Goal: Task Accomplishment & Management: Complete application form

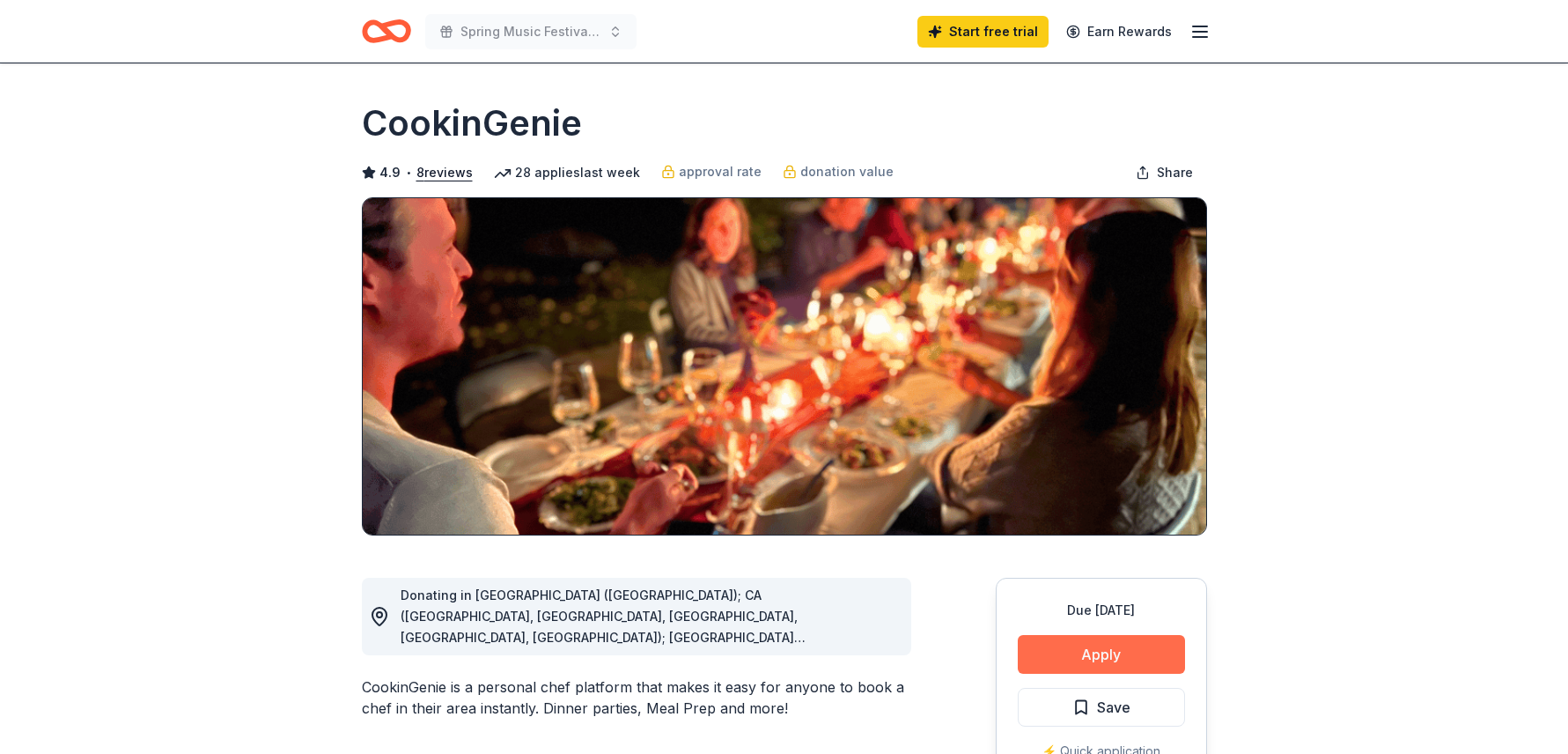
click at [1110, 647] on button "Apply" at bounding box center [1101, 654] width 168 height 38
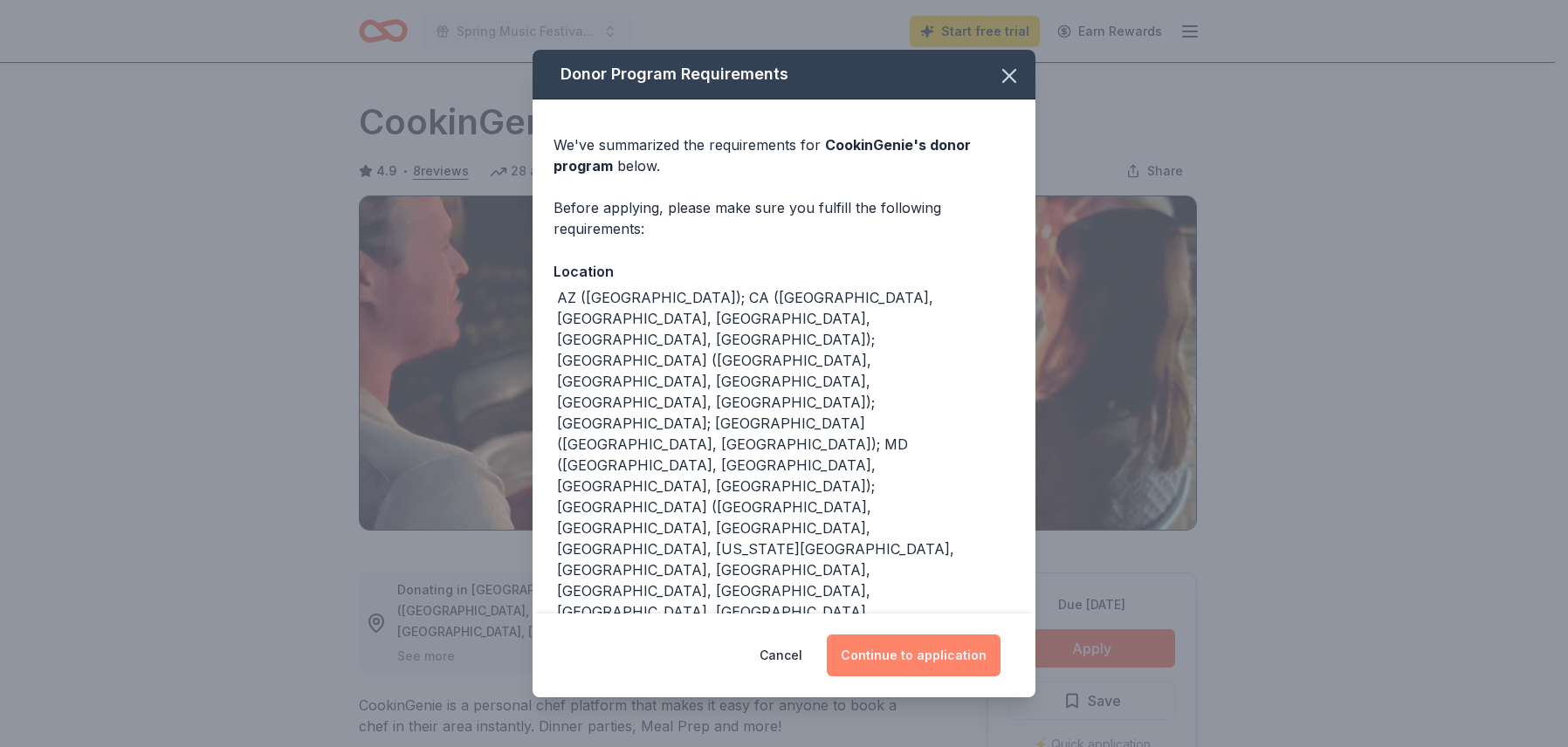
click at [924, 665] on button "Continue to application" at bounding box center [914, 655] width 174 height 42
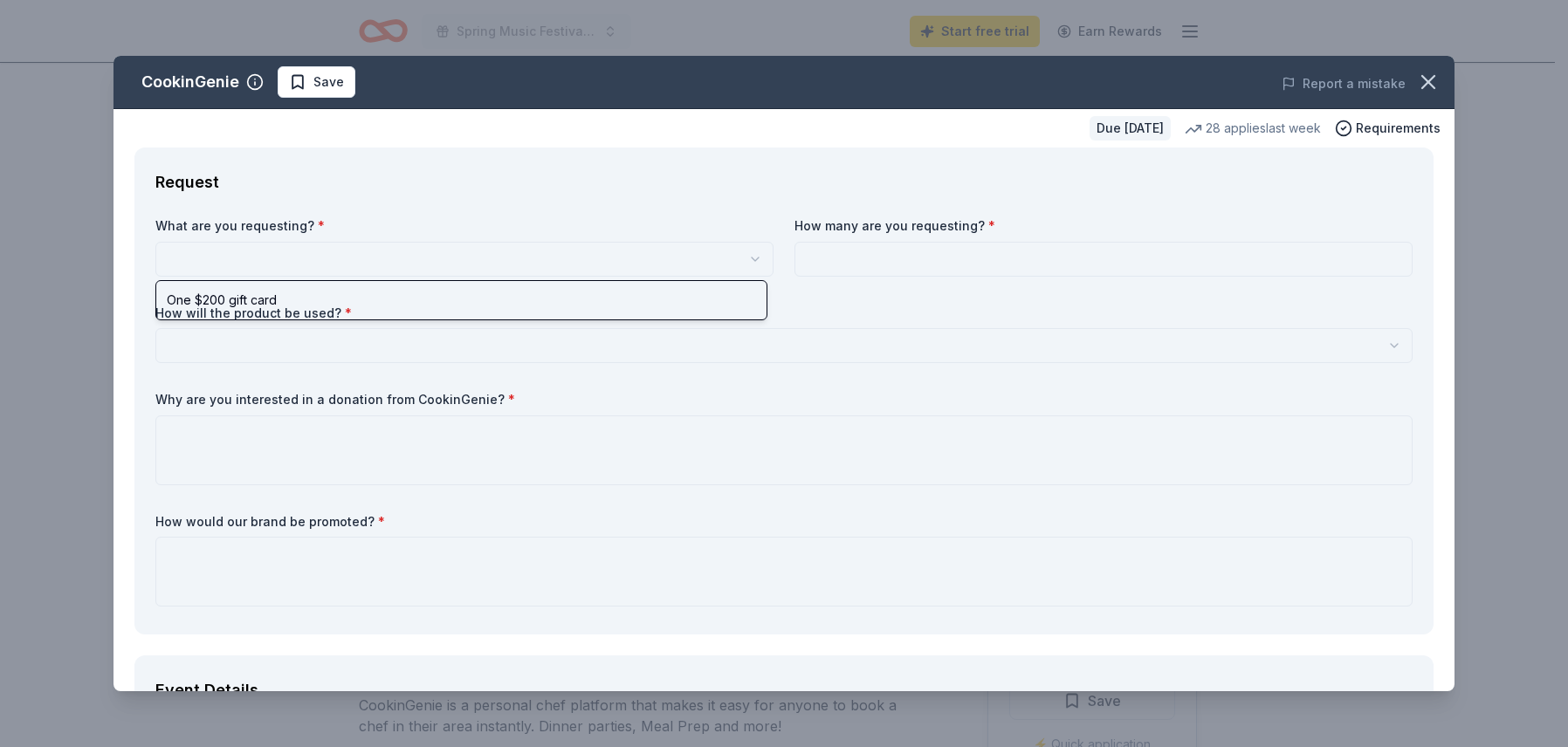
click at [221, 252] on html "10% Spring Music Festival 2026 Start free trial Earn Rewards Due in 207 days Sh…" at bounding box center [784, 373] width 1568 height 747
select select "One $200 gift card"
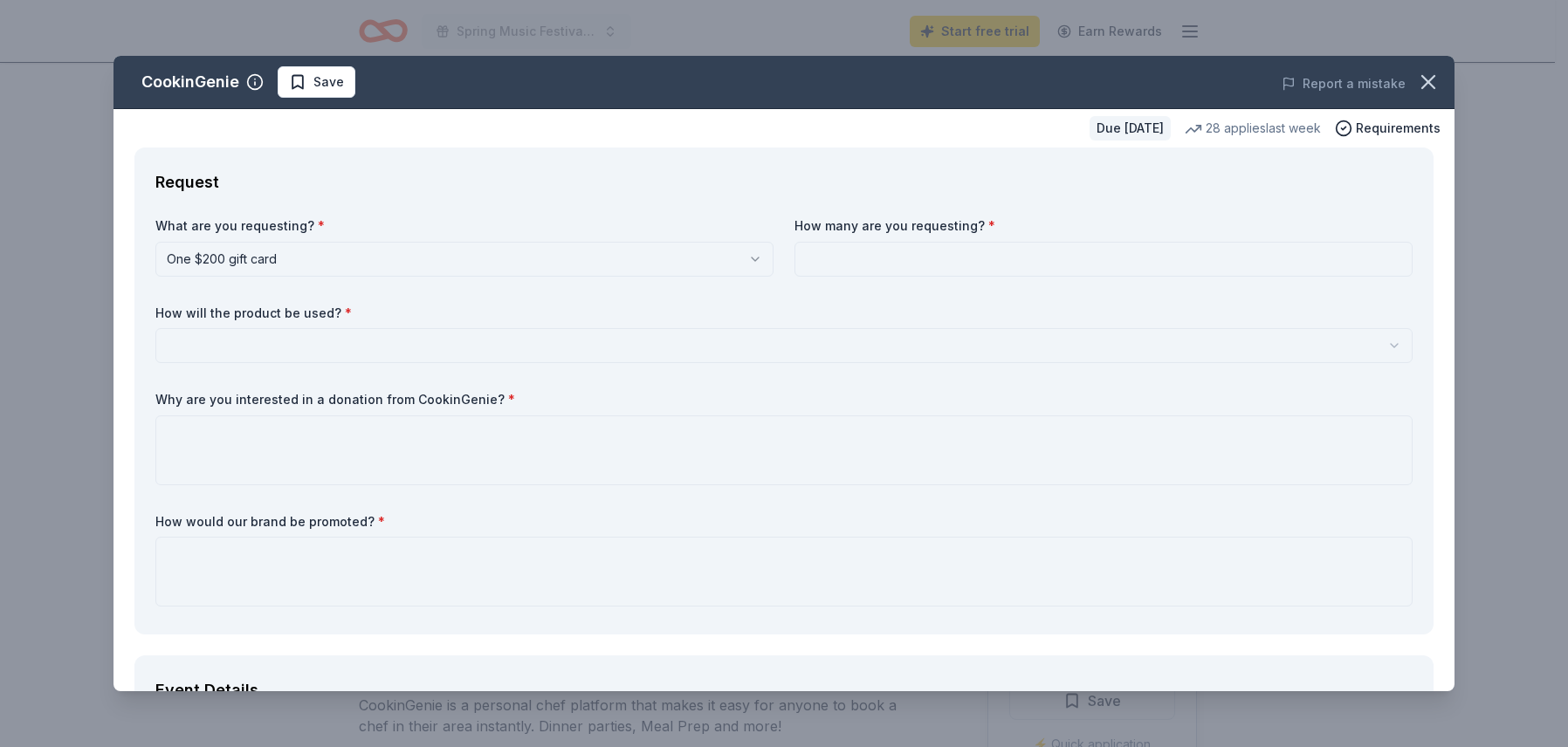
click at [882, 245] on input at bounding box center [1104, 260] width 618 height 35
type input "1"
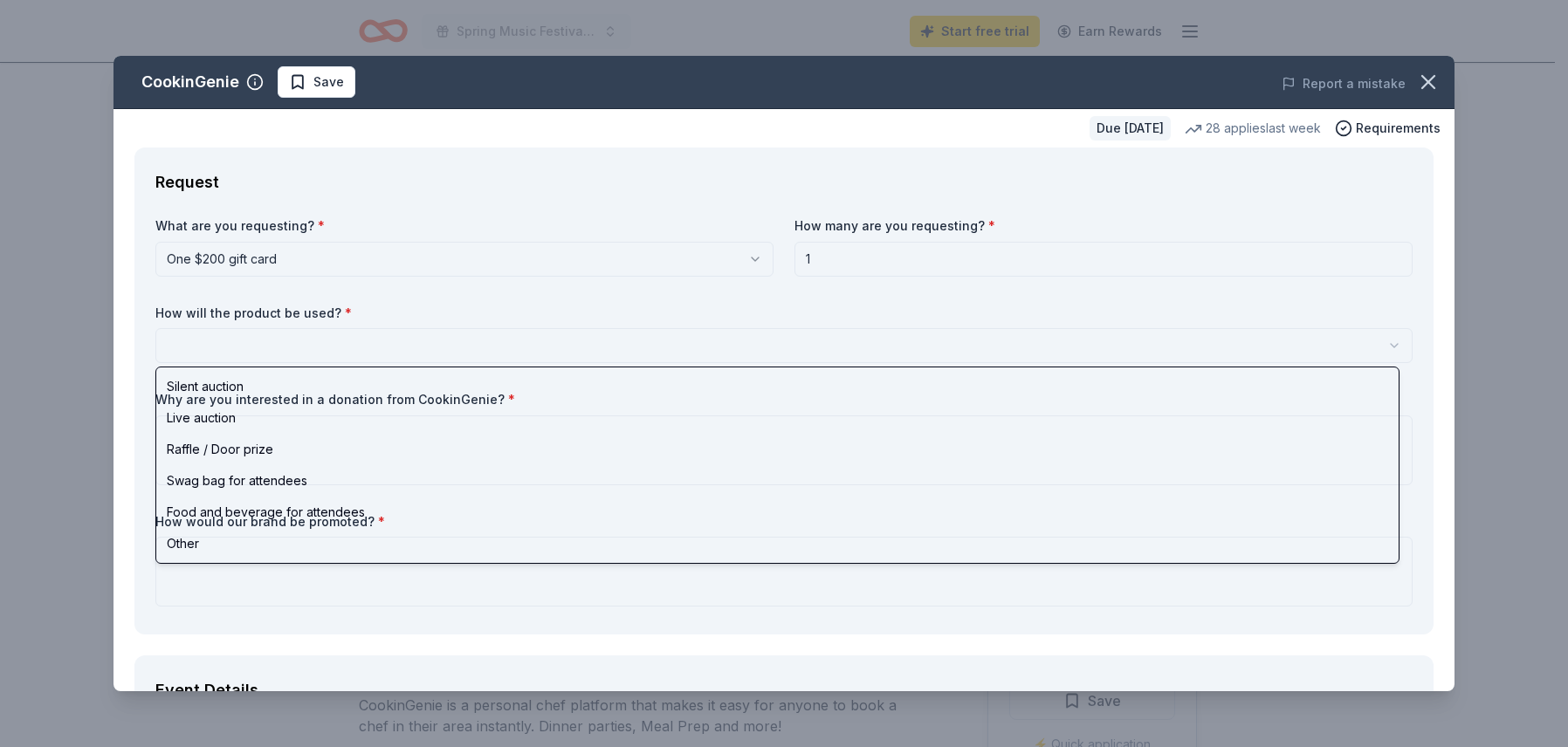
click at [537, 342] on html "10% Spring Music Festival 2026 Start free trial Earn Rewards Due in 207 days Sh…" at bounding box center [784, 373] width 1568 height 747
select select "raffleDoorPrize"
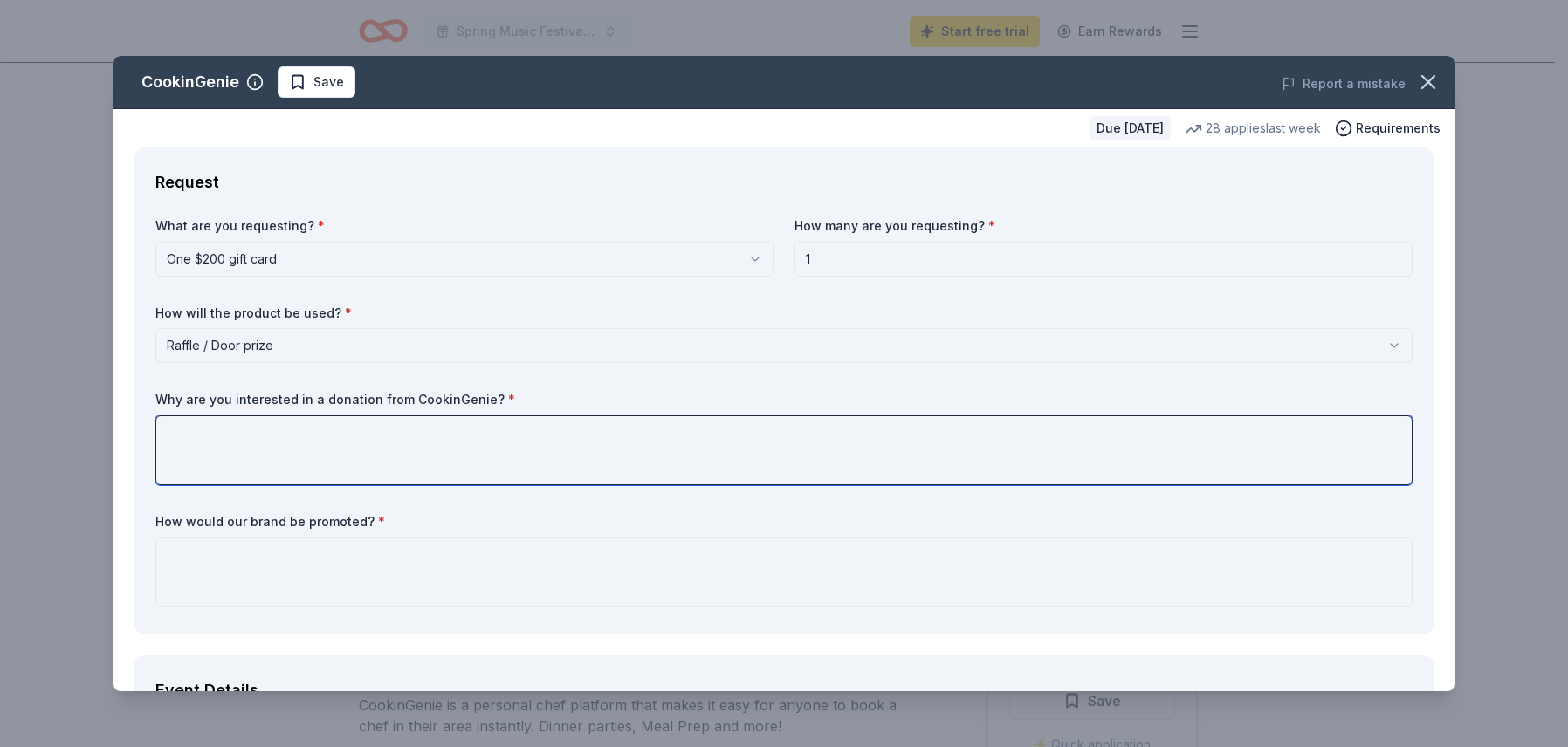
click at [247, 457] on textarea at bounding box center [784, 450] width 1258 height 70
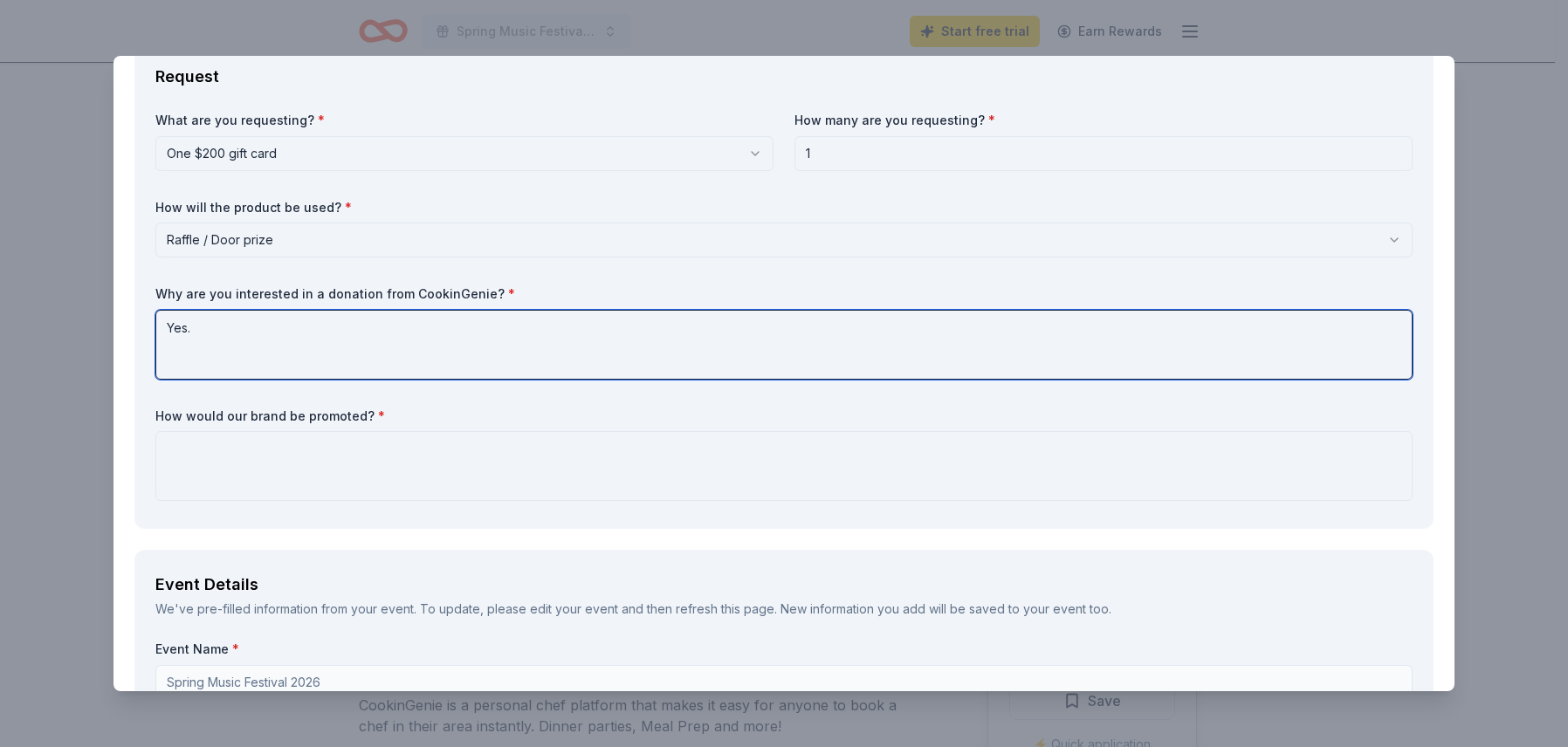
scroll to position [123, 0]
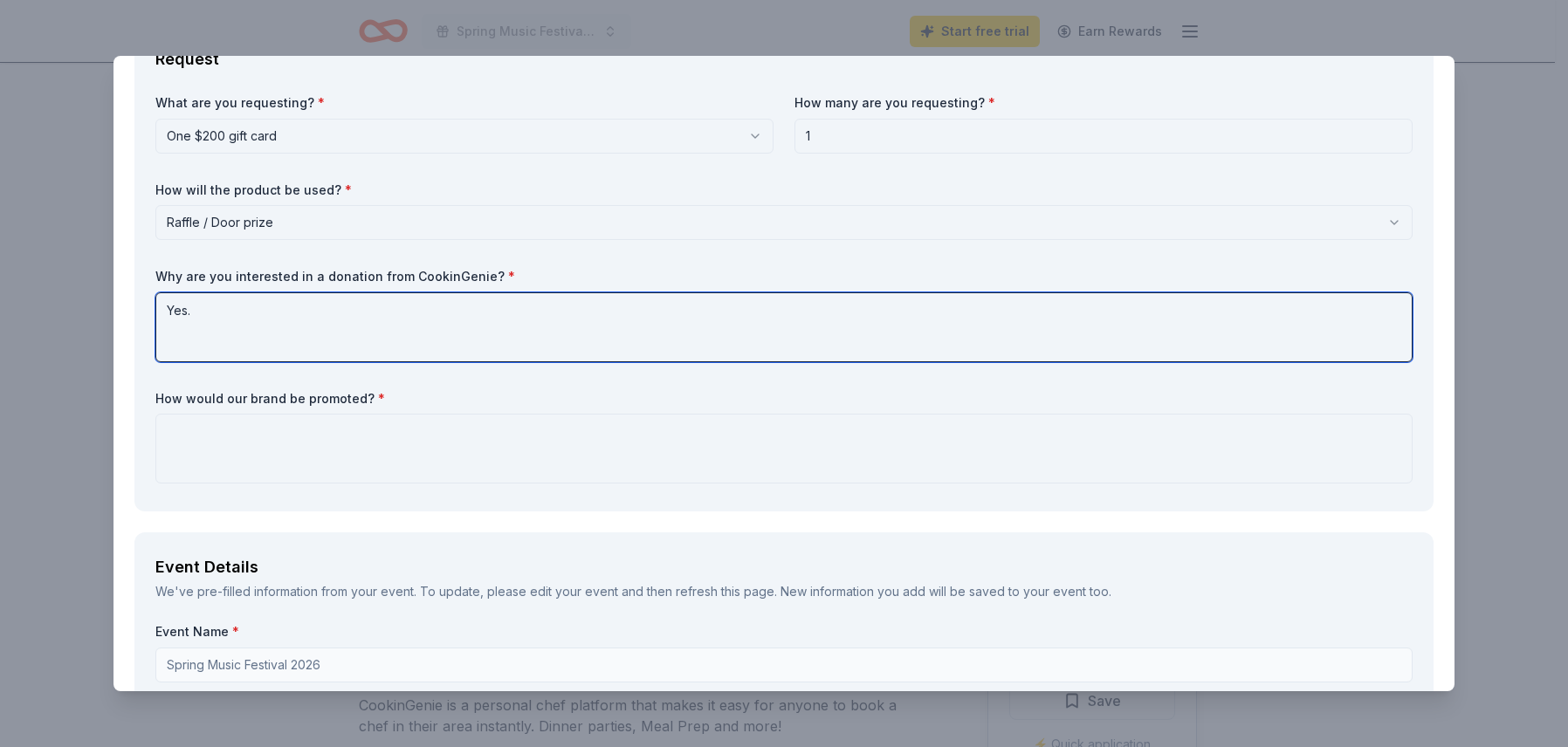
type textarea "Yes."
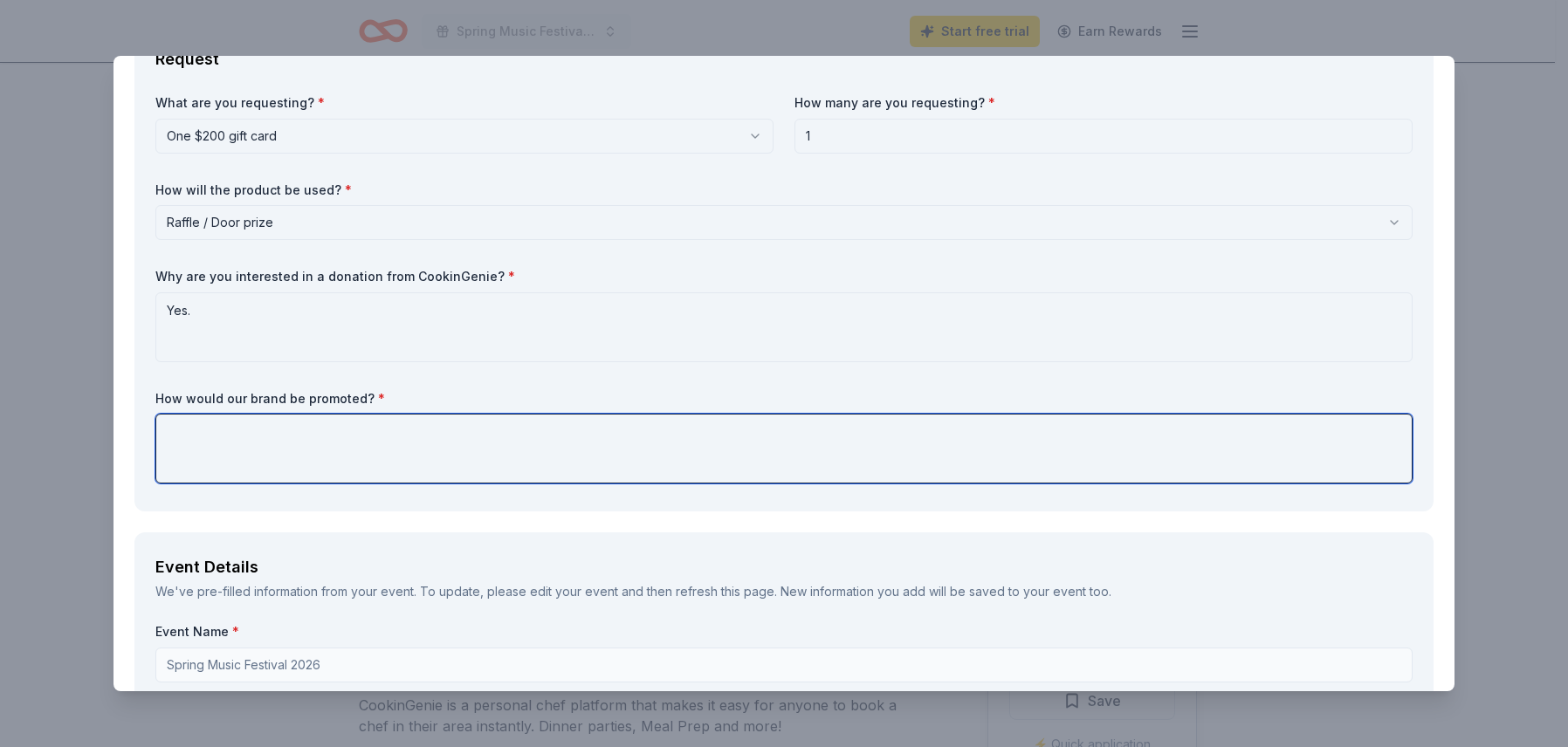
click at [505, 431] on textarea at bounding box center [784, 448] width 1258 height 70
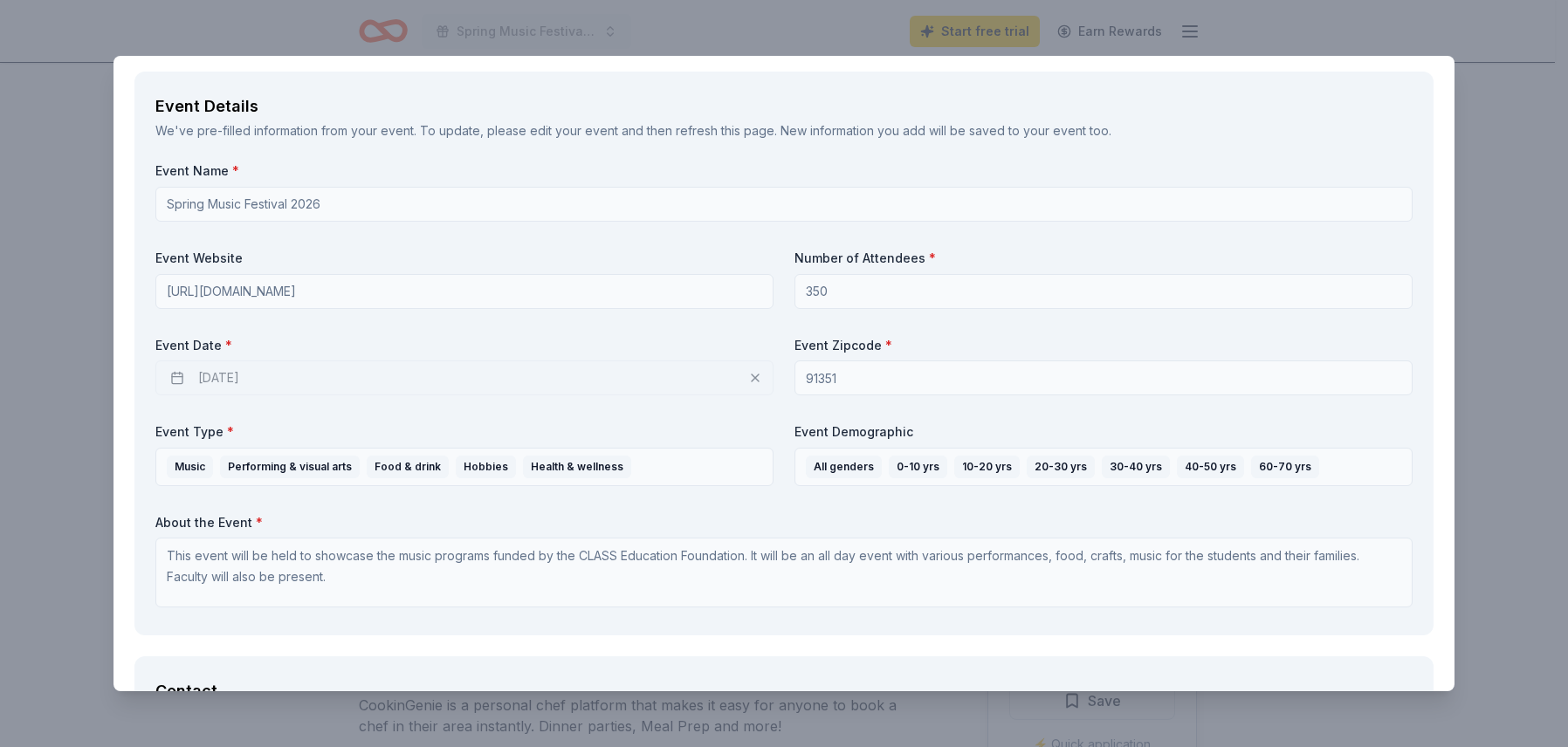
scroll to position [599, 0]
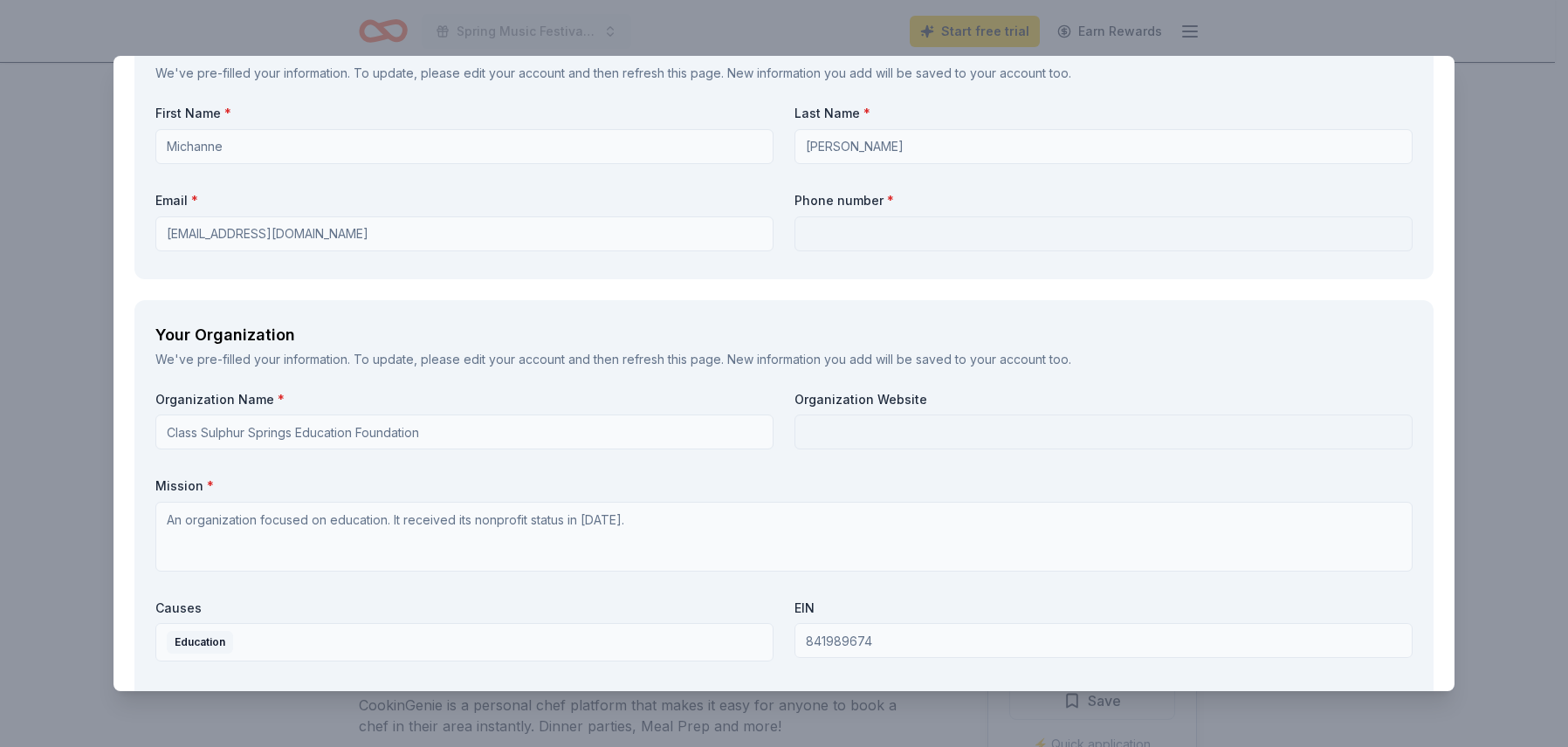
type textarea "Signage created on Canva."
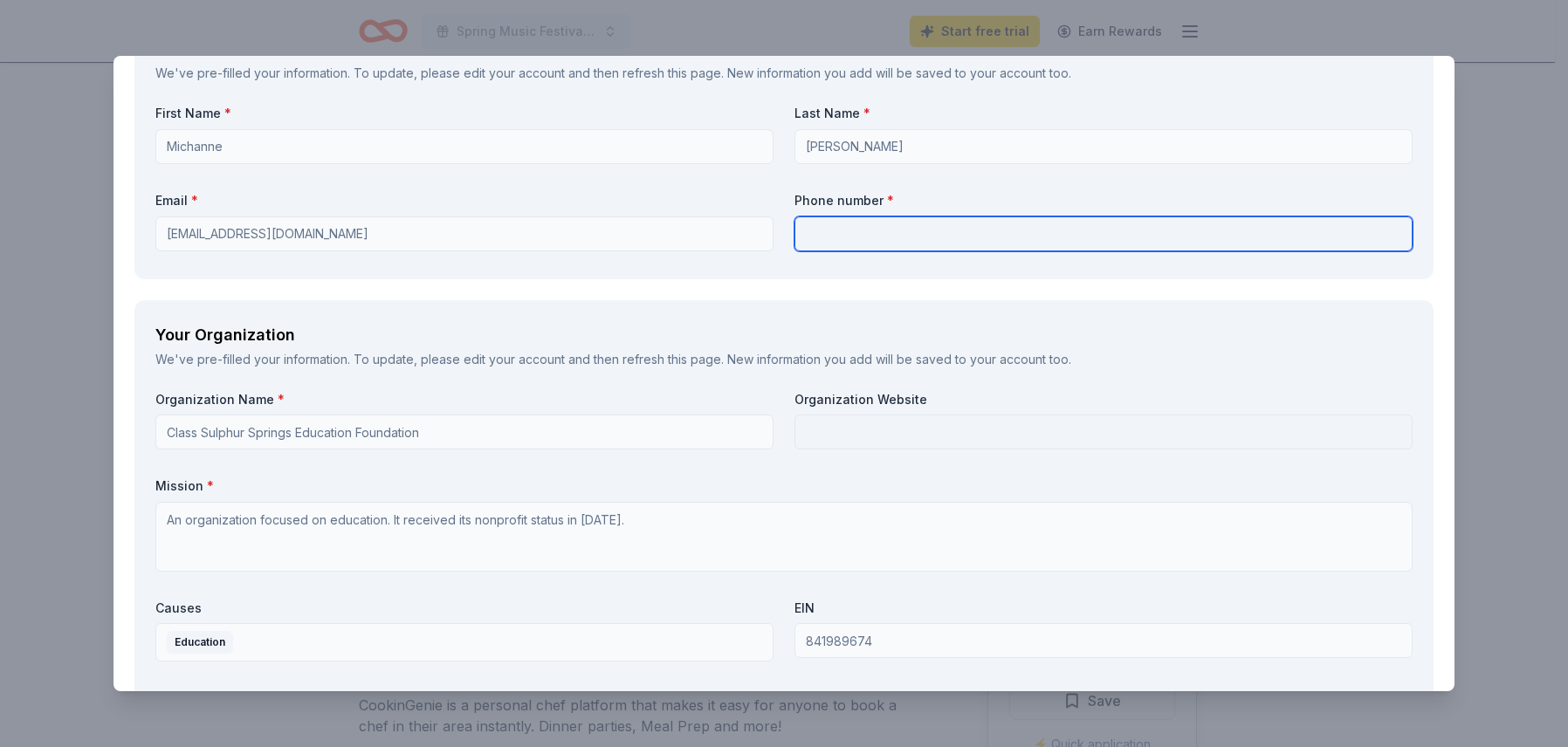
scroll to position [1230, 0]
click at [937, 224] on input "text" at bounding box center [1104, 231] width 618 height 35
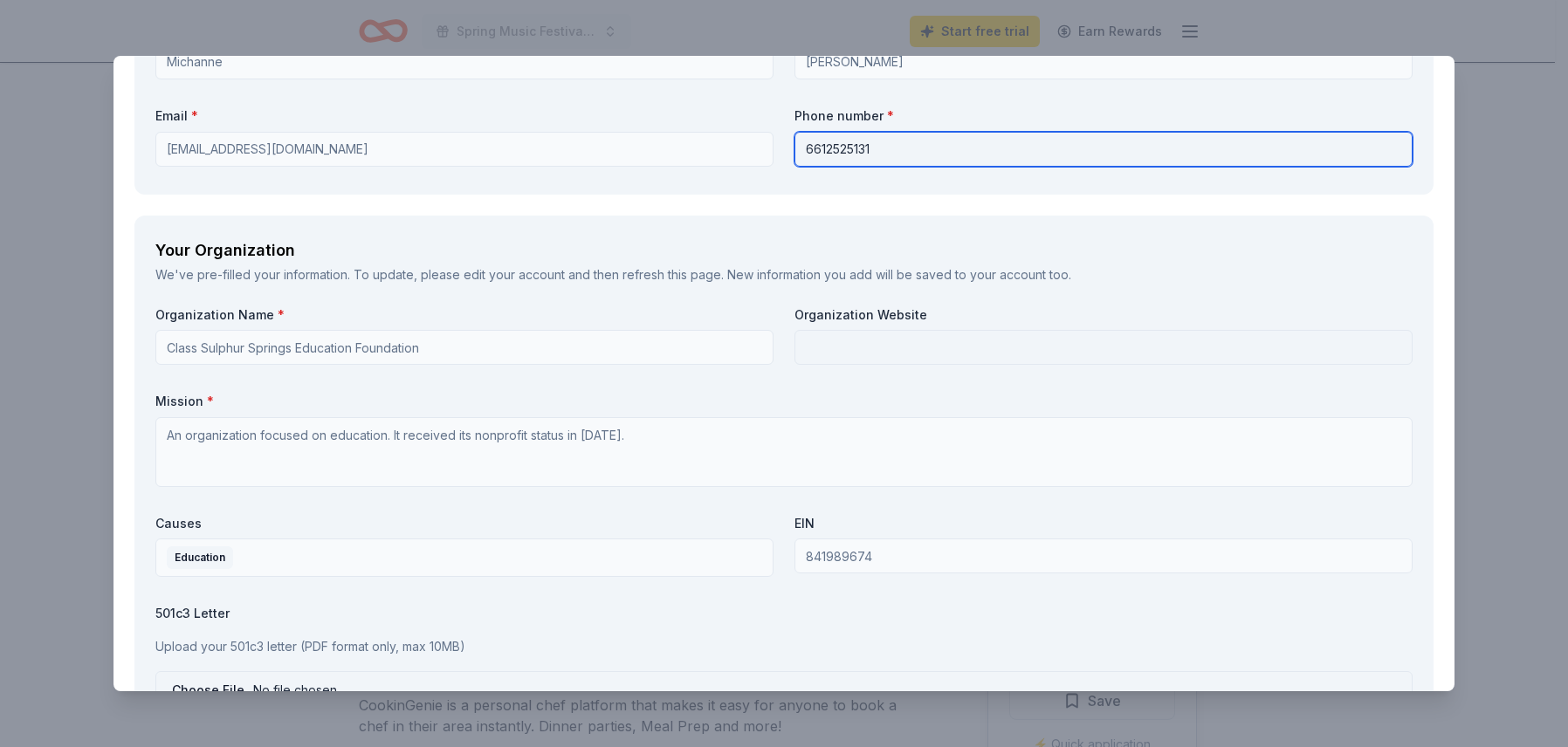
scroll to position [1323, 0]
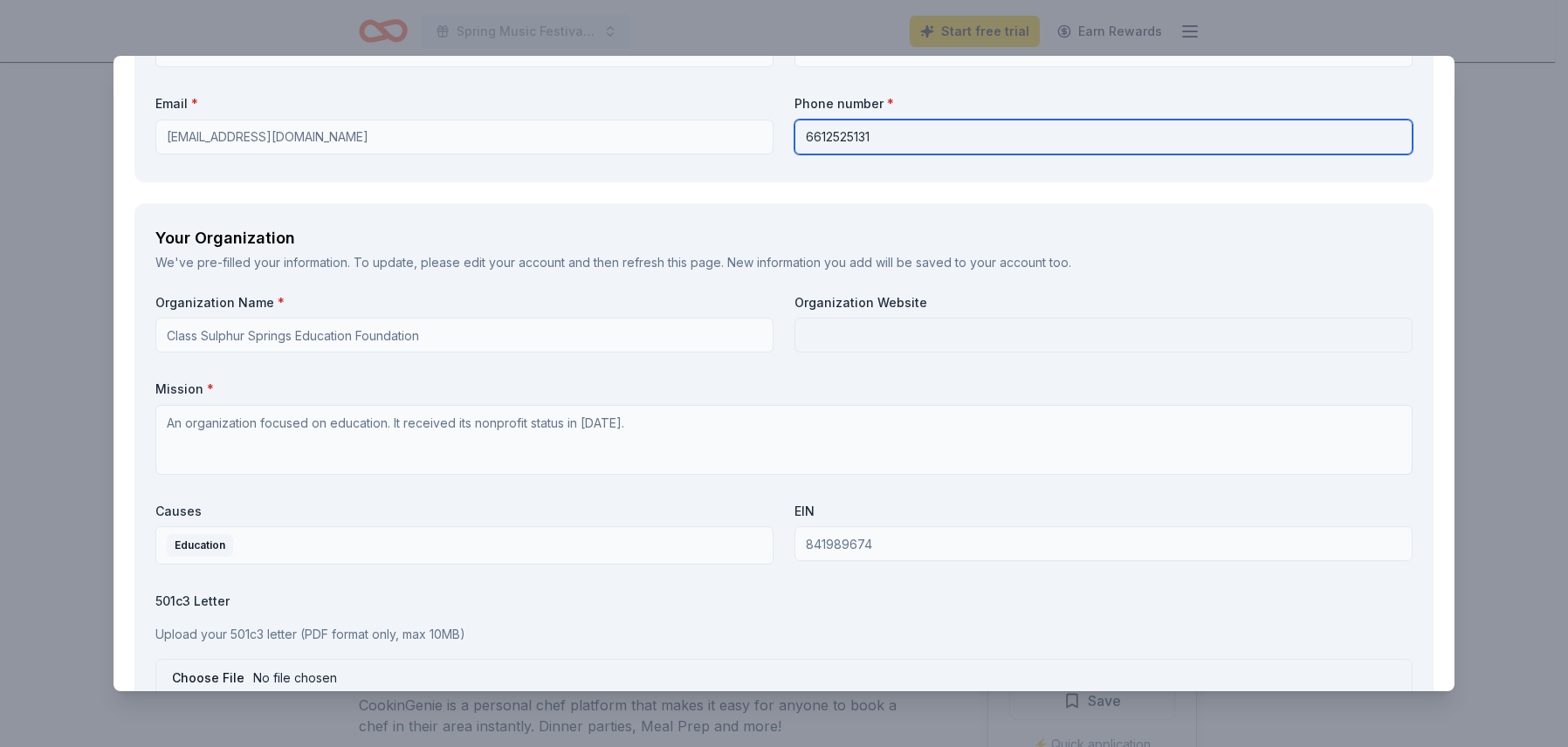
type input "6612525131"
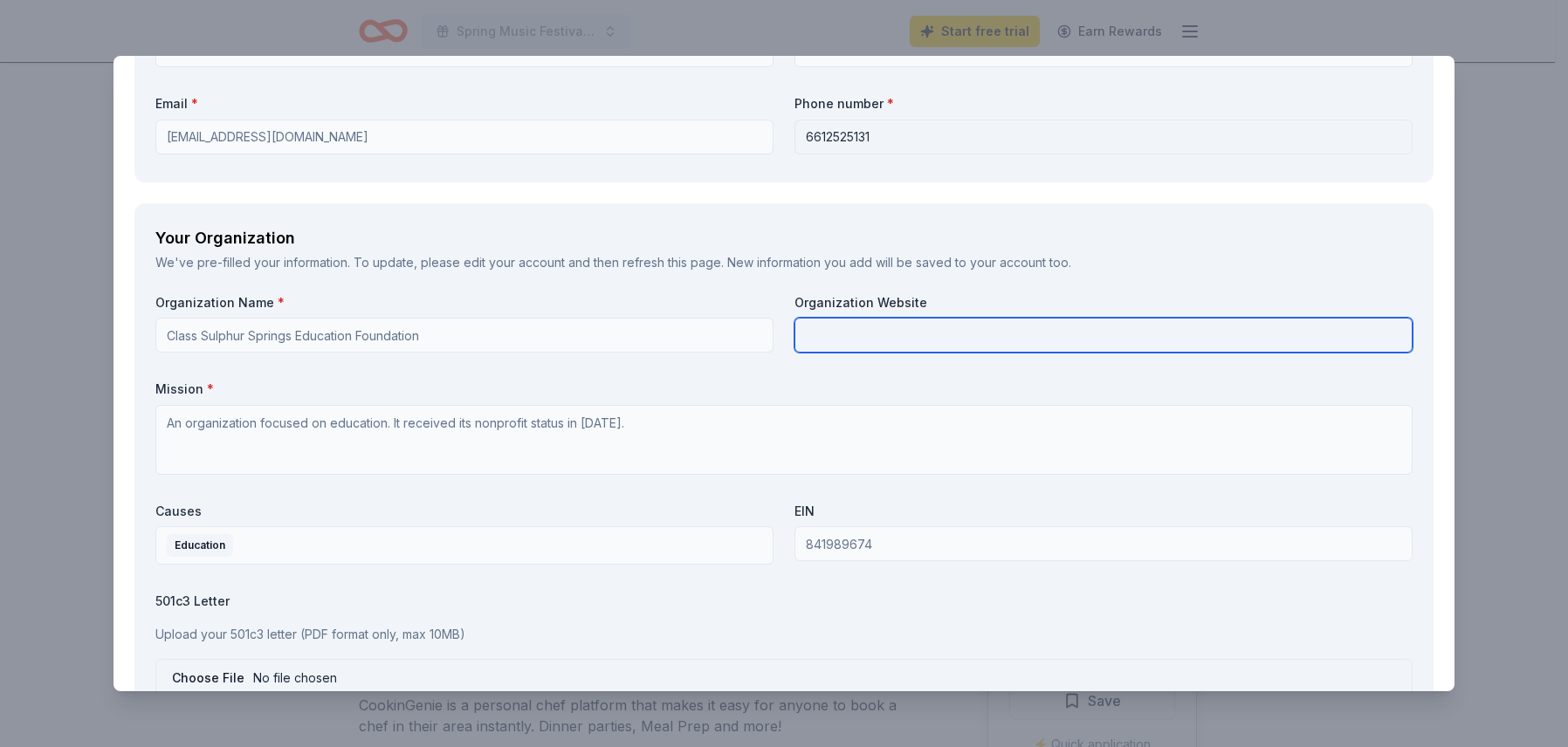
click at [959, 323] on input "text" at bounding box center [1104, 335] width 618 height 35
paste input "[URL][DOMAIN_NAME]"
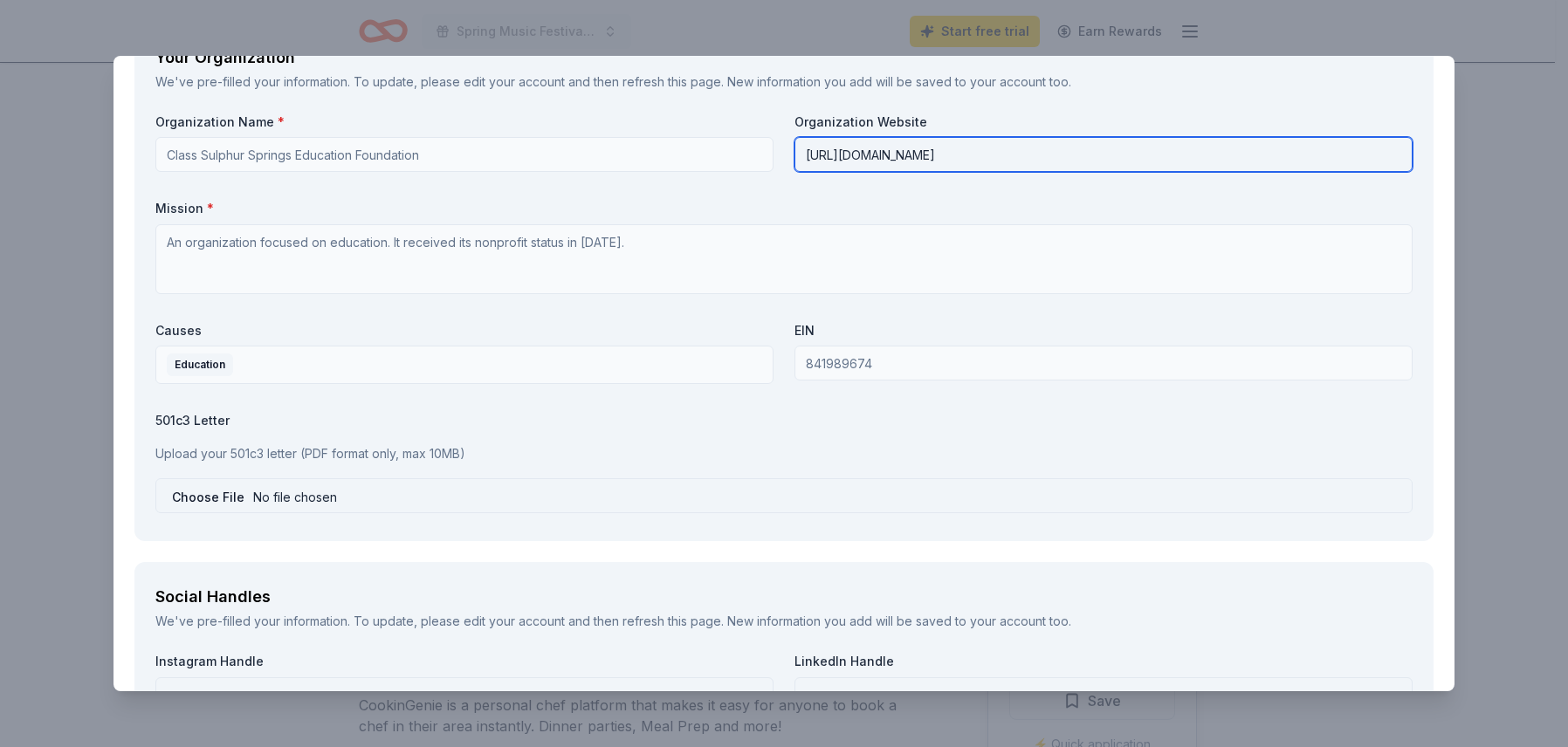
scroll to position [1546, 0]
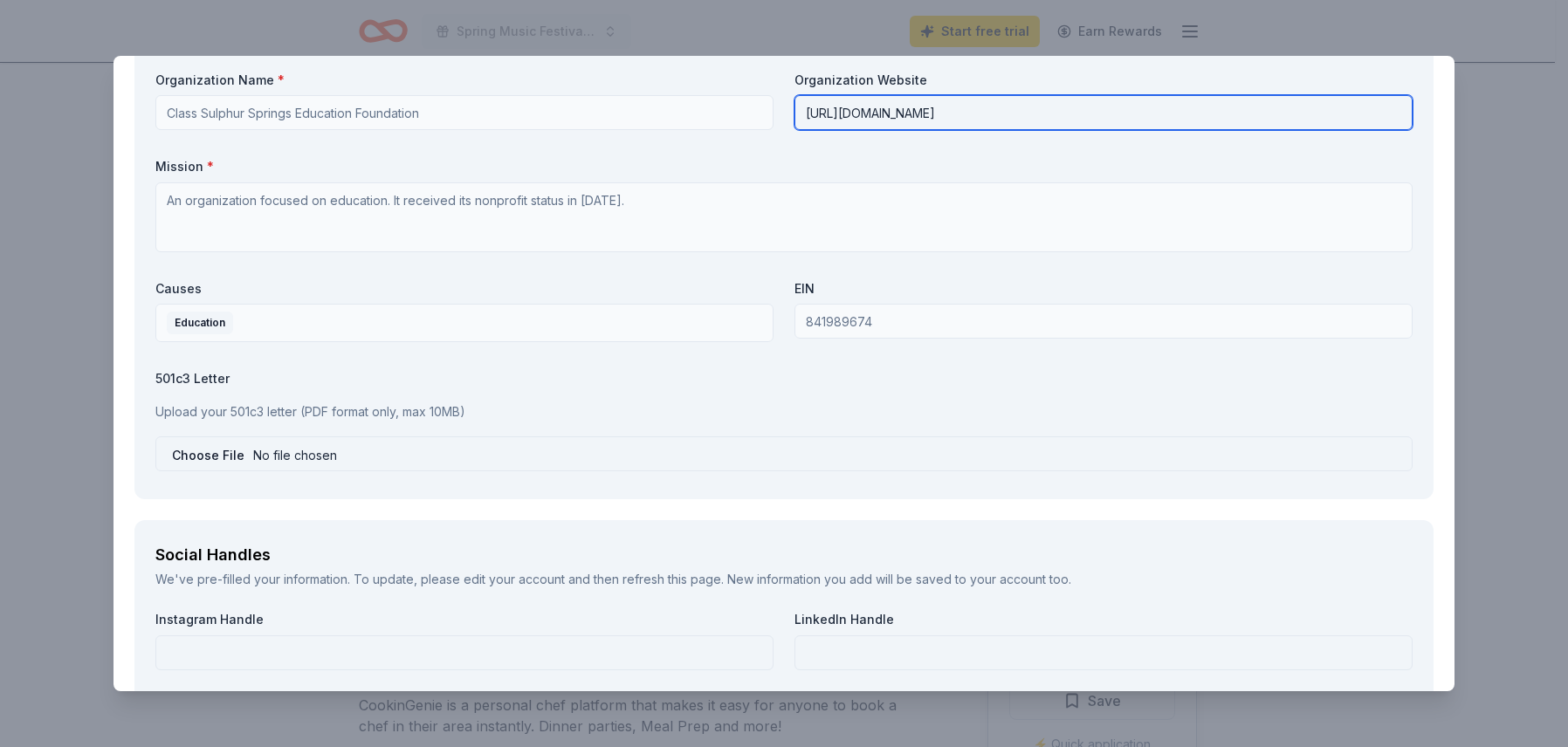
type input "[URL][DOMAIN_NAME]"
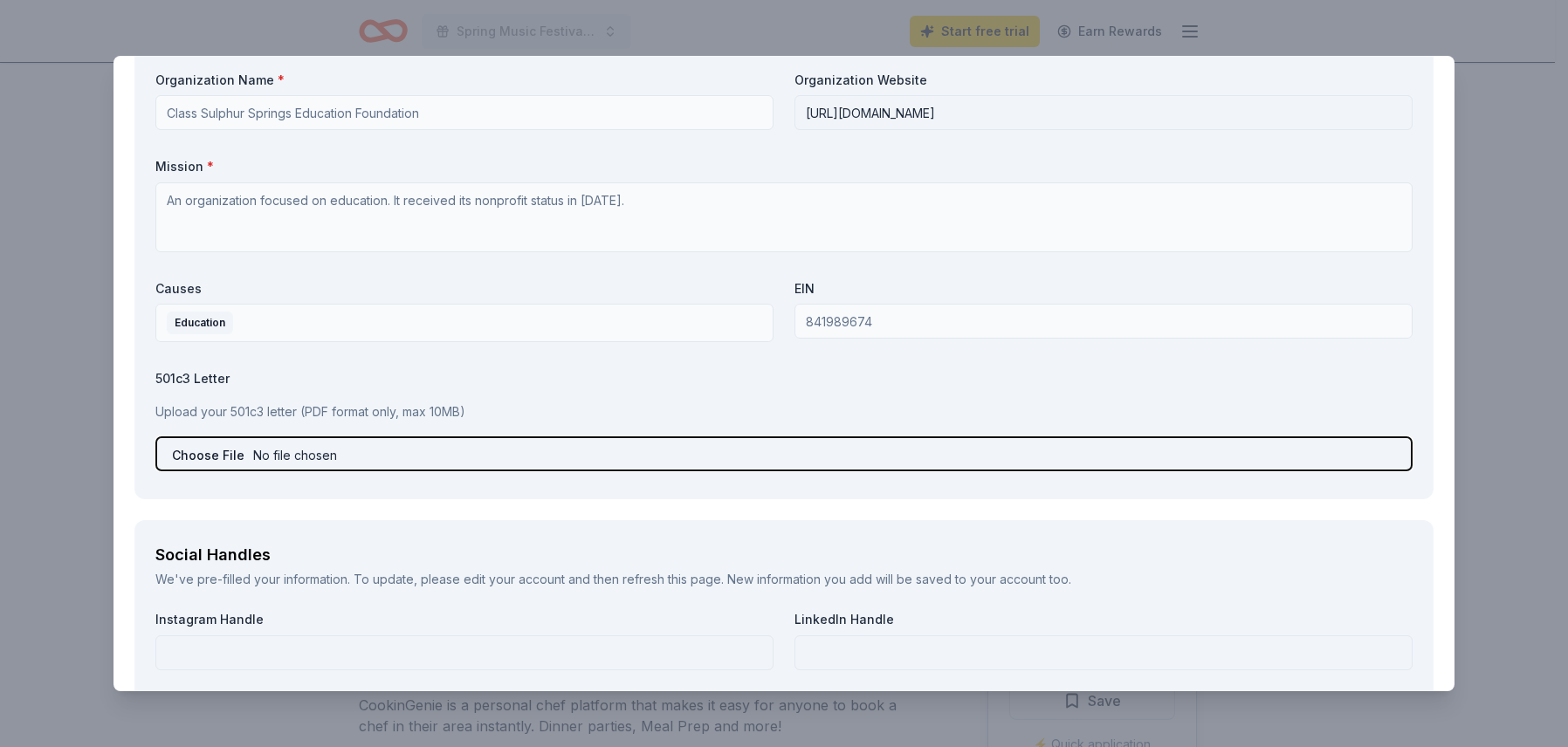
click at [359, 451] on input "file" at bounding box center [784, 454] width 1258 height 35
type input "C:\fakepath\CLASS Signed and Filed Articles of Incorporation 2019 (2) (1).pdf"
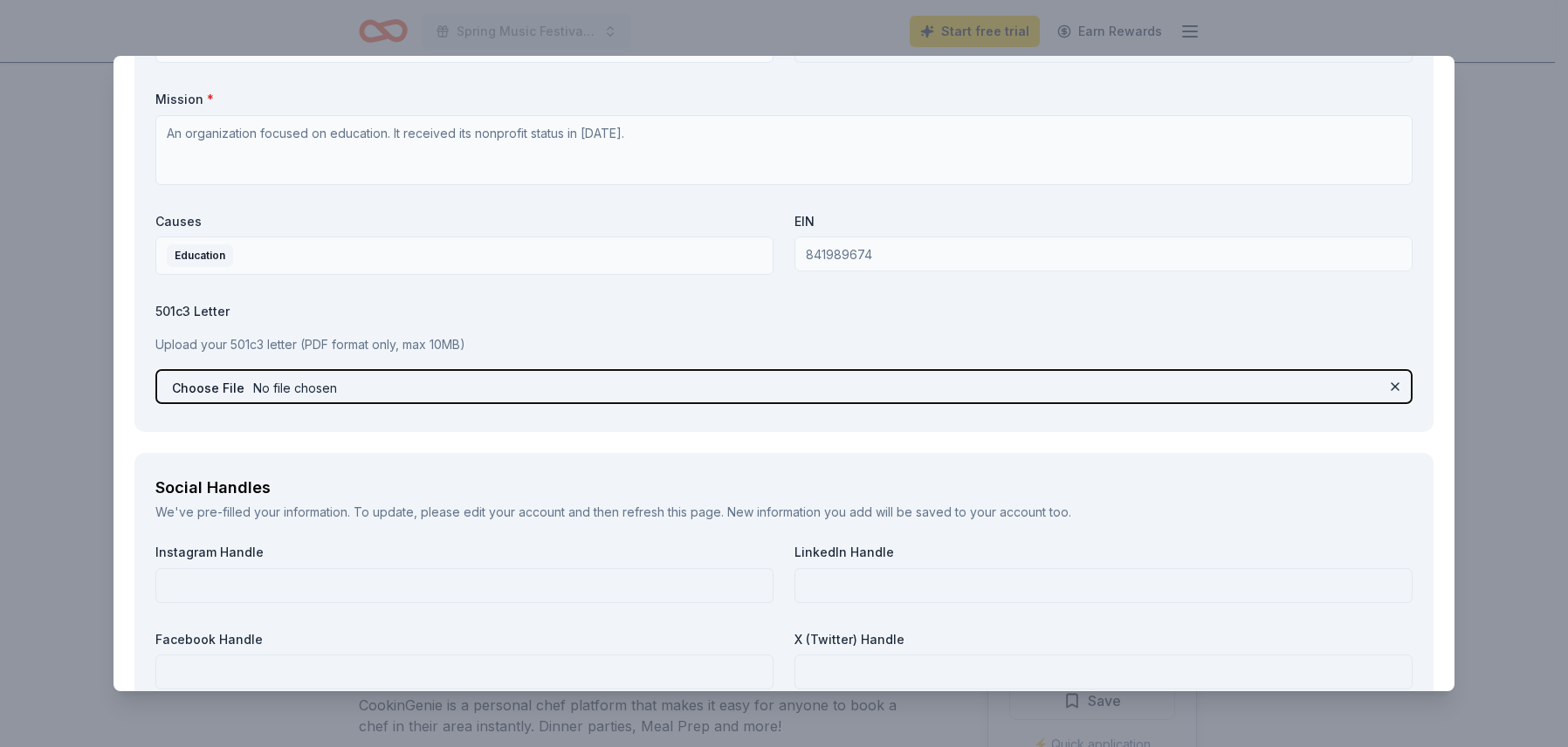
scroll to position [1886, 0]
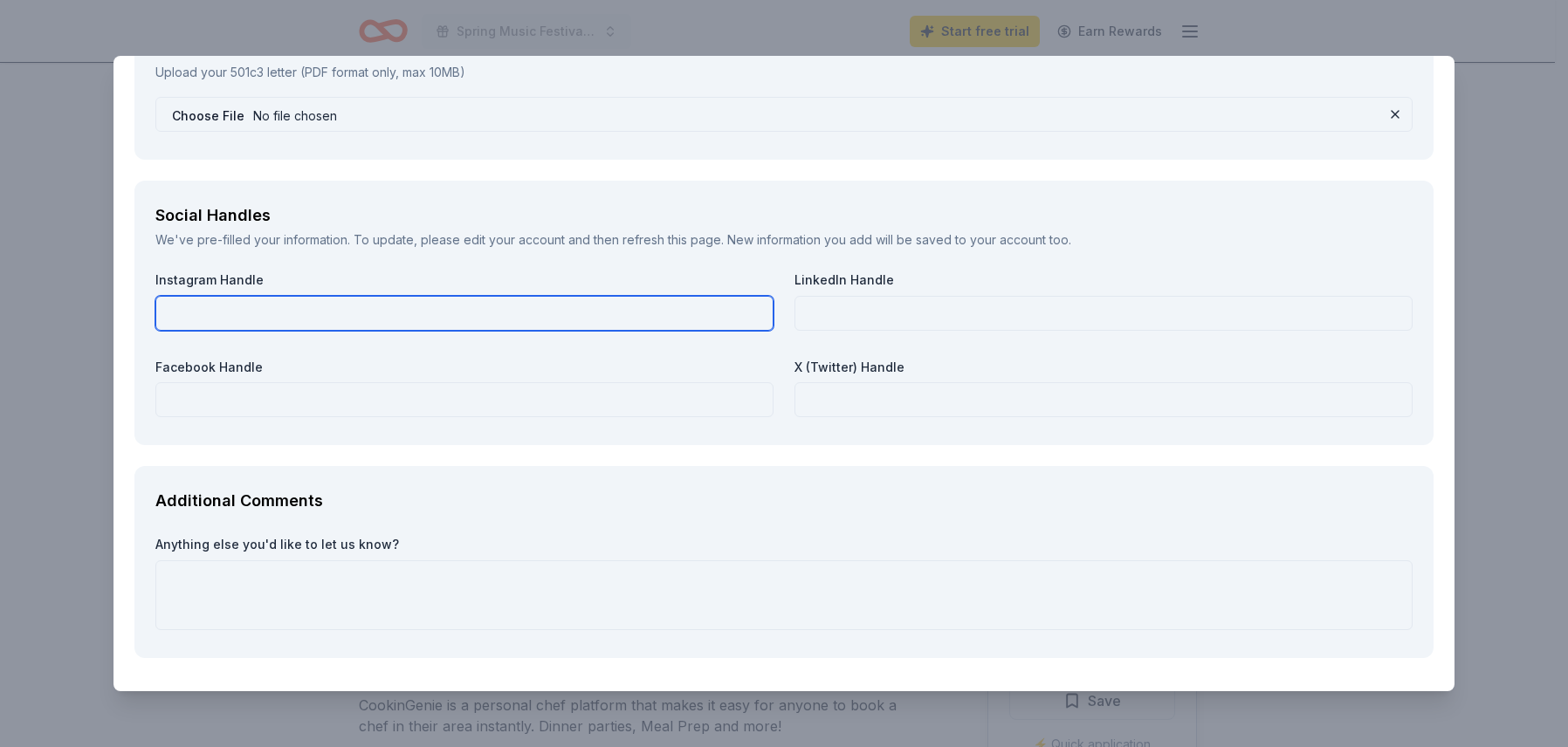
click at [401, 316] on input "text" at bounding box center [464, 314] width 618 height 35
type input "class_4_all"
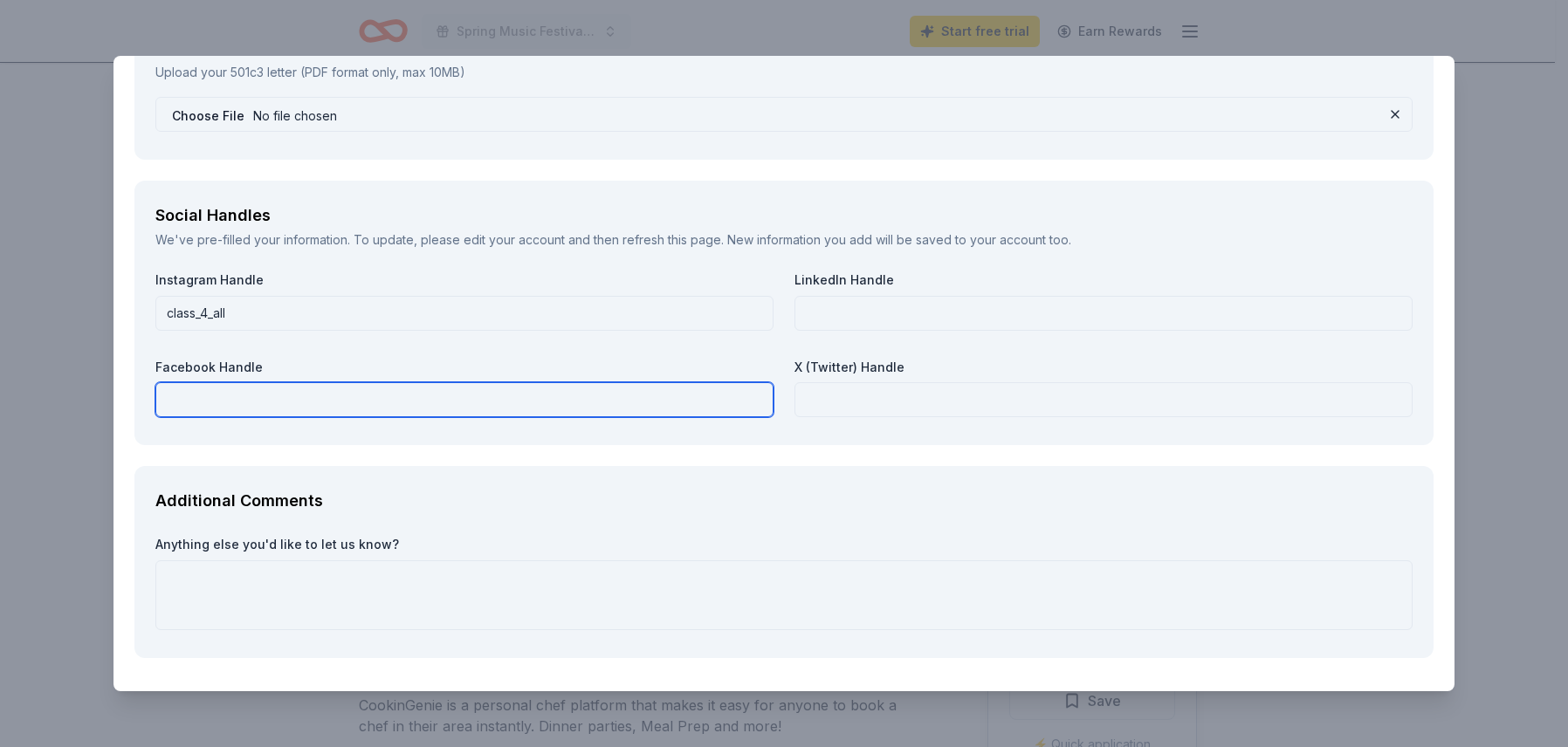
click at [265, 397] on input "text" at bounding box center [464, 400] width 618 height 35
click at [298, 406] on input "text" at bounding box center [464, 400] width 618 height 35
paste input "CLASS Ed Foundation"
type input "CLASS Ed Foundation"
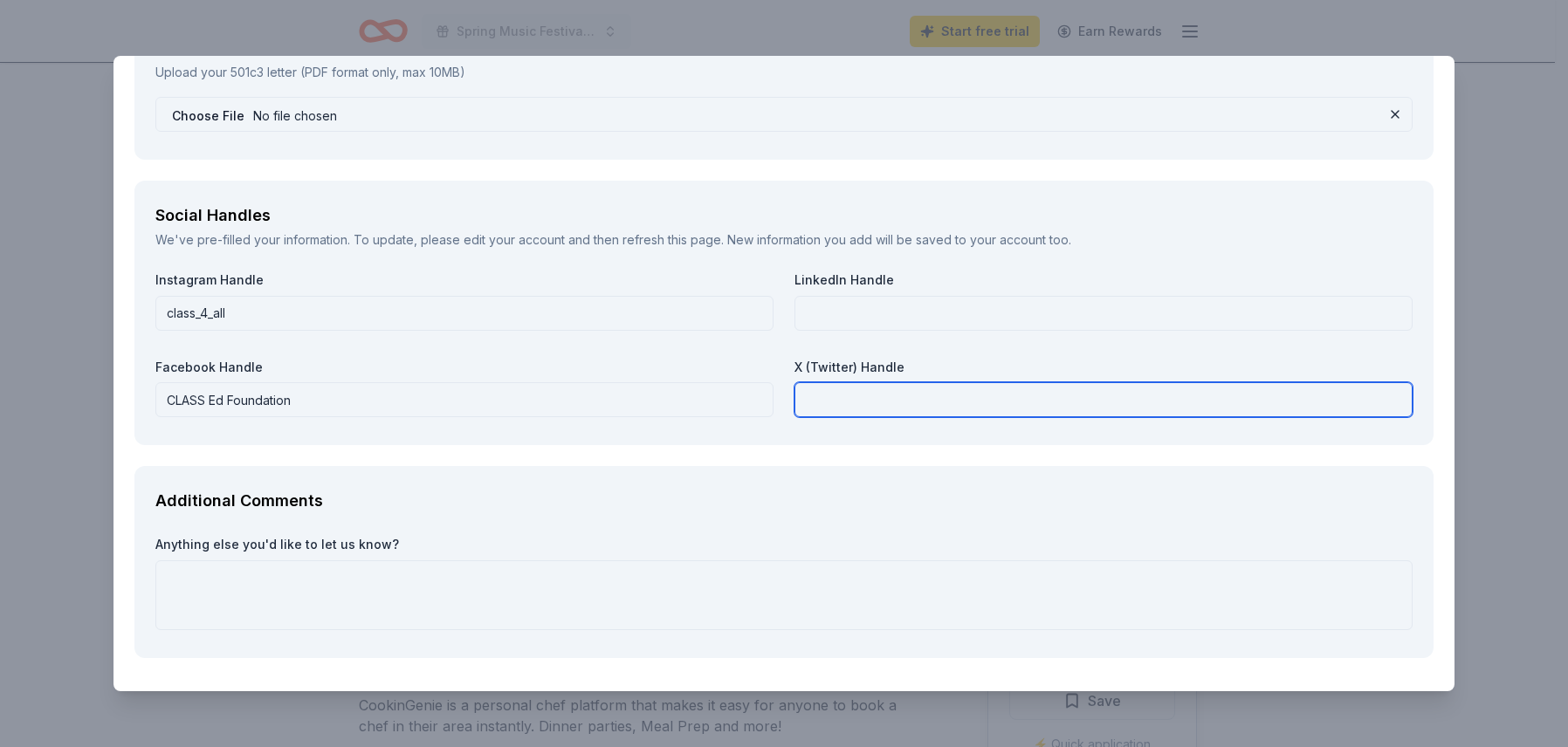
click at [919, 396] on input "text" at bounding box center [1104, 400] width 618 height 35
click at [1009, 397] on input "text" at bounding box center [1104, 400] width 618 height 35
paste input "@CLASS_For_All"
type input "@CLASS_For_All"
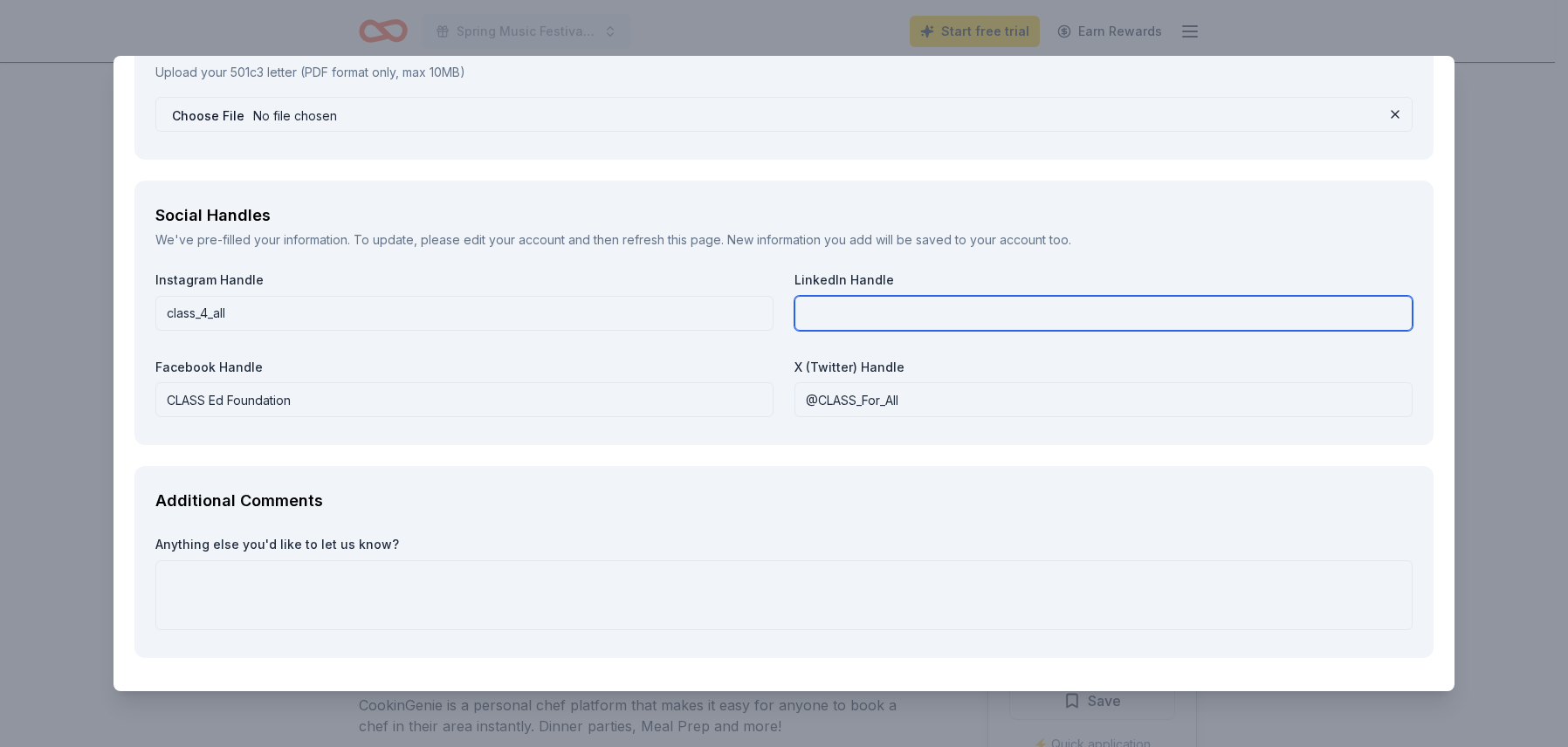
click at [871, 305] on input "text" at bounding box center [1104, 314] width 618 height 35
paste input "CLASS Ed Foundation"
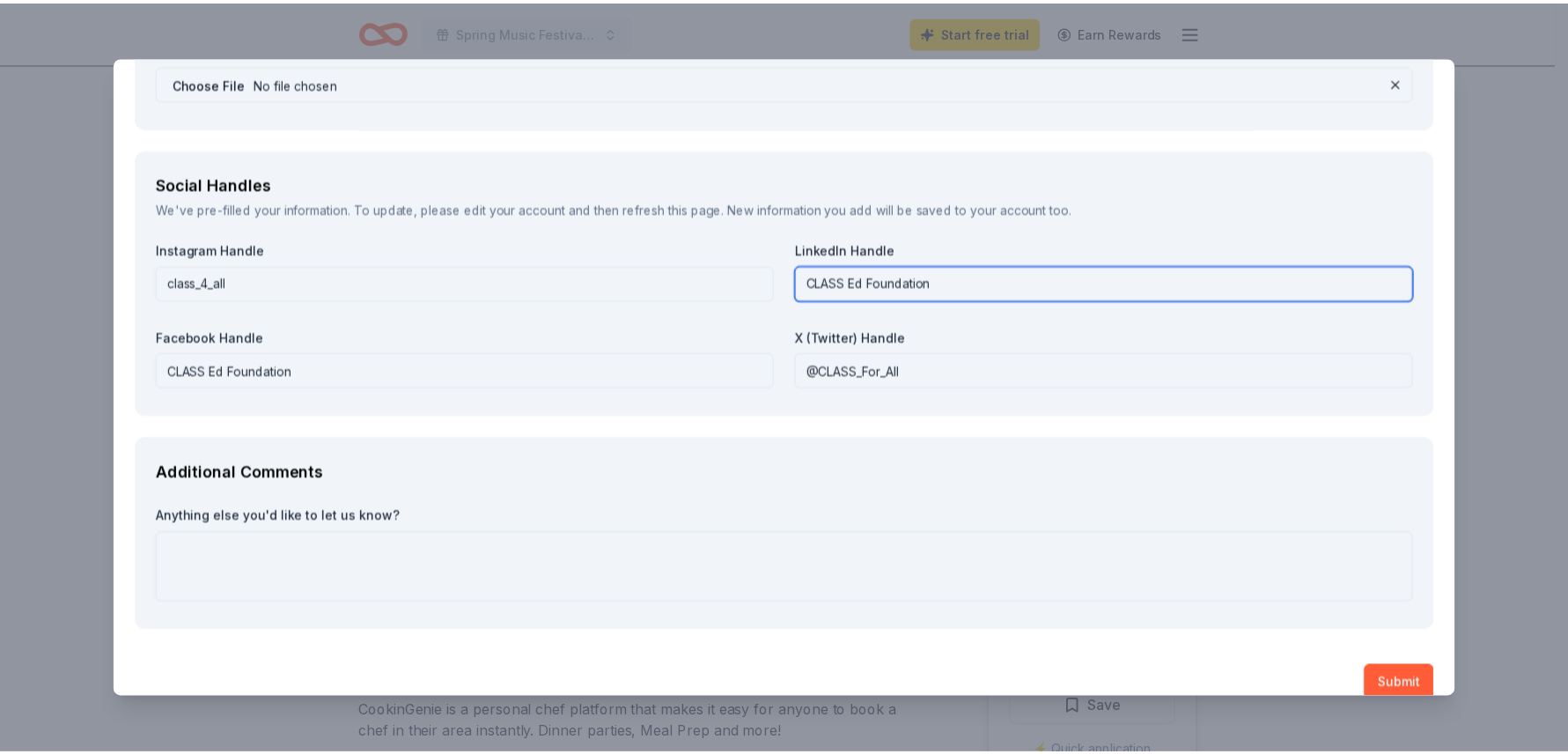
scroll to position [1961, 0]
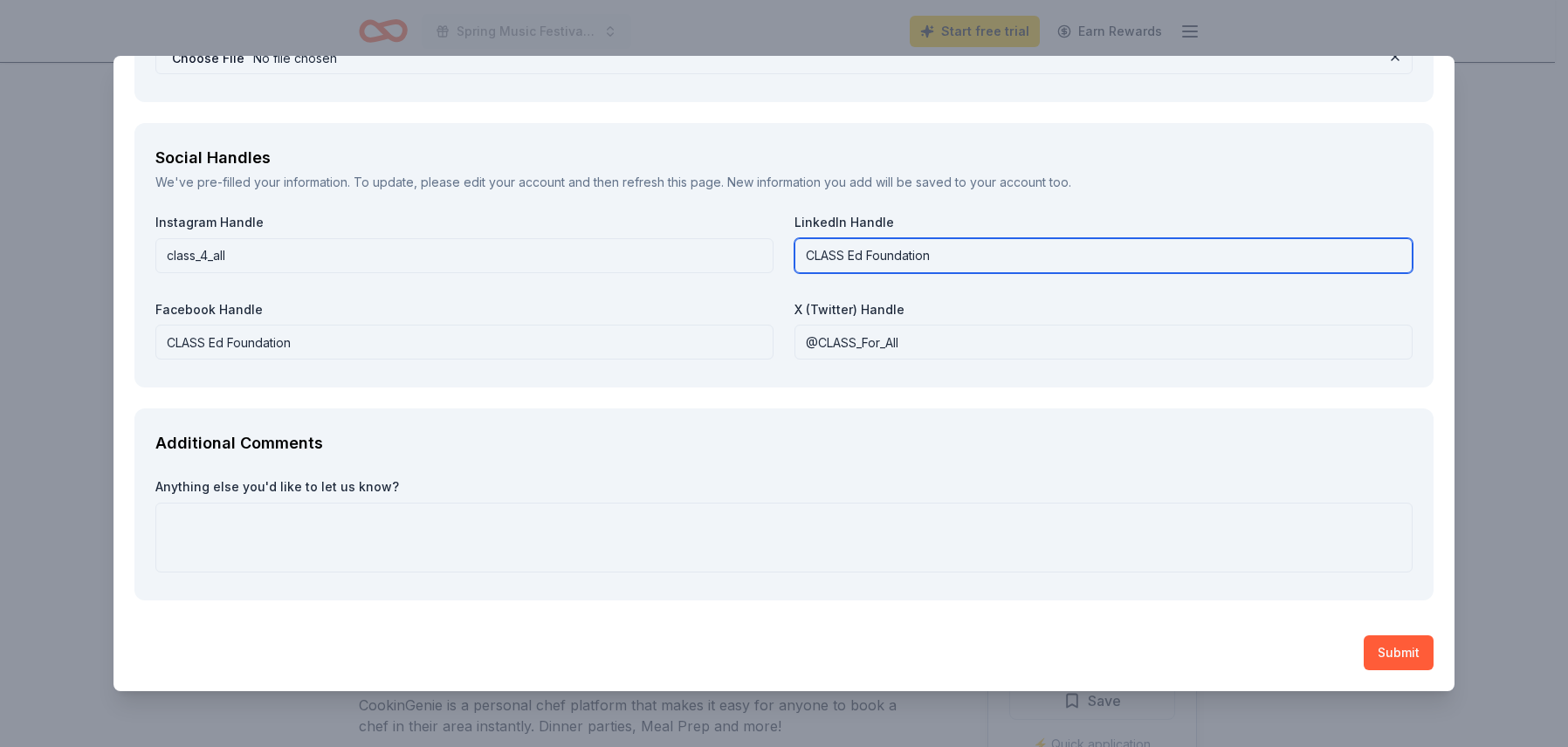
type input "CLASS Ed Foundation"
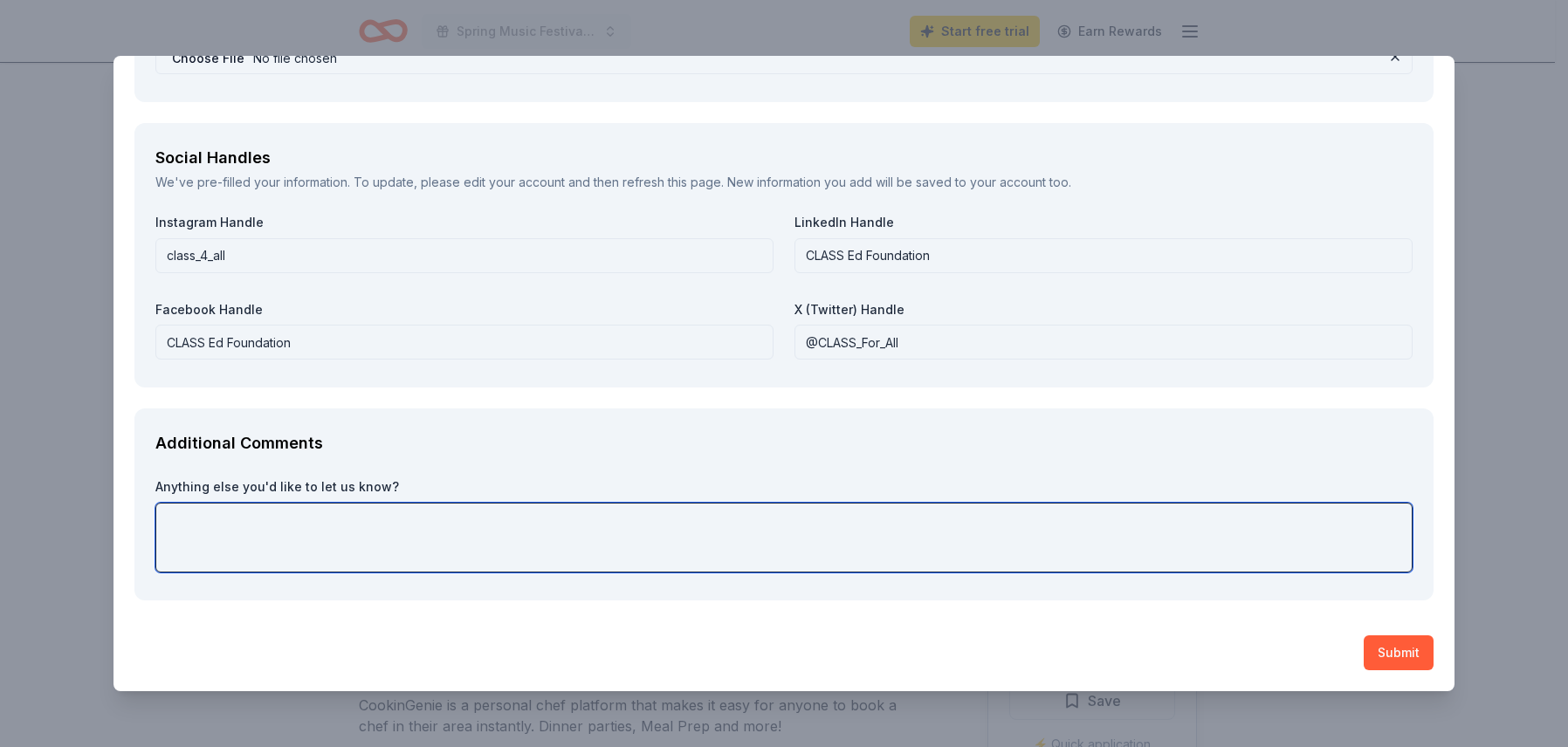
click at [493, 534] on textarea at bounding box center [784, 537] width 1258 height 70
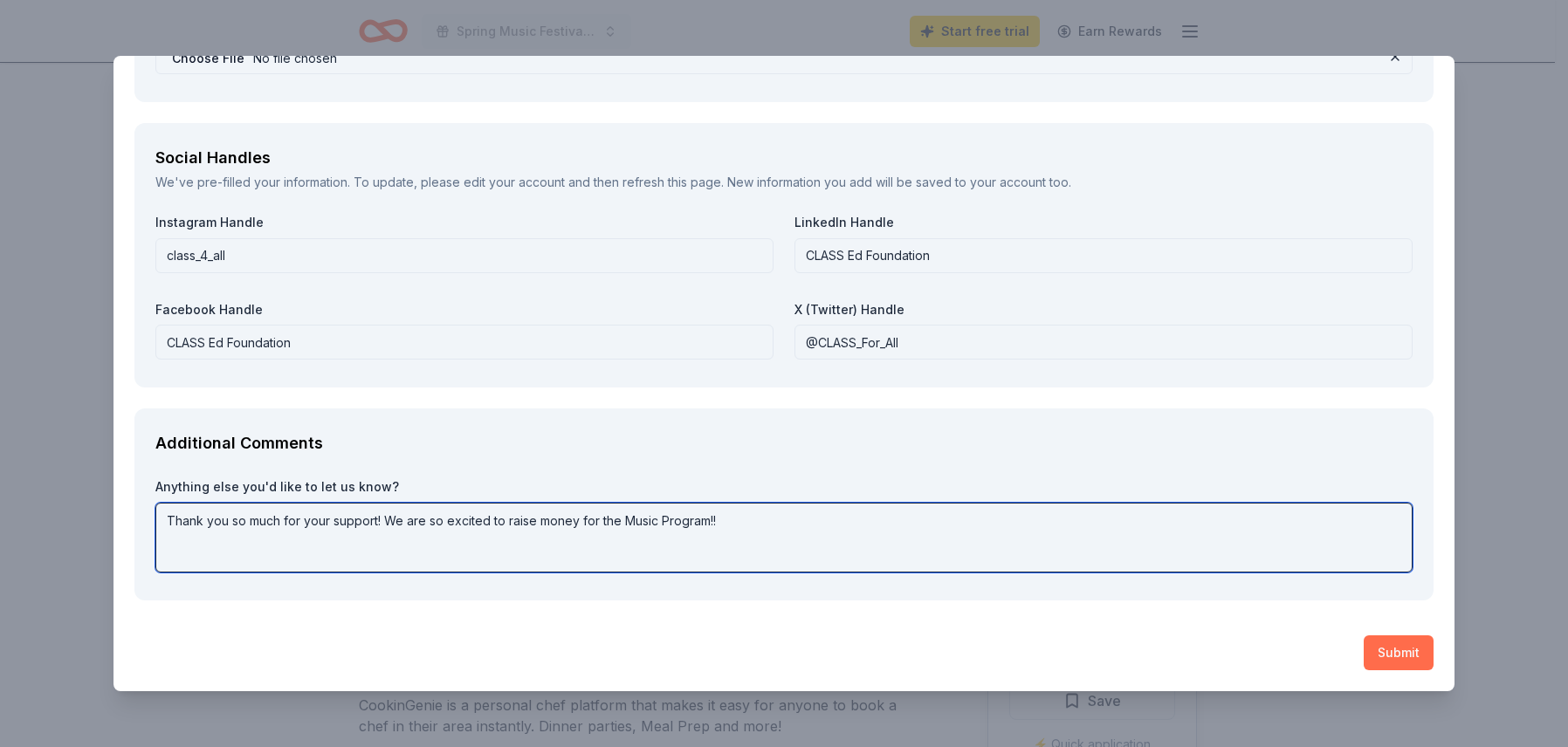
type textarea "Thank you so much for your support! We are so excited to raise money for the Mu…"
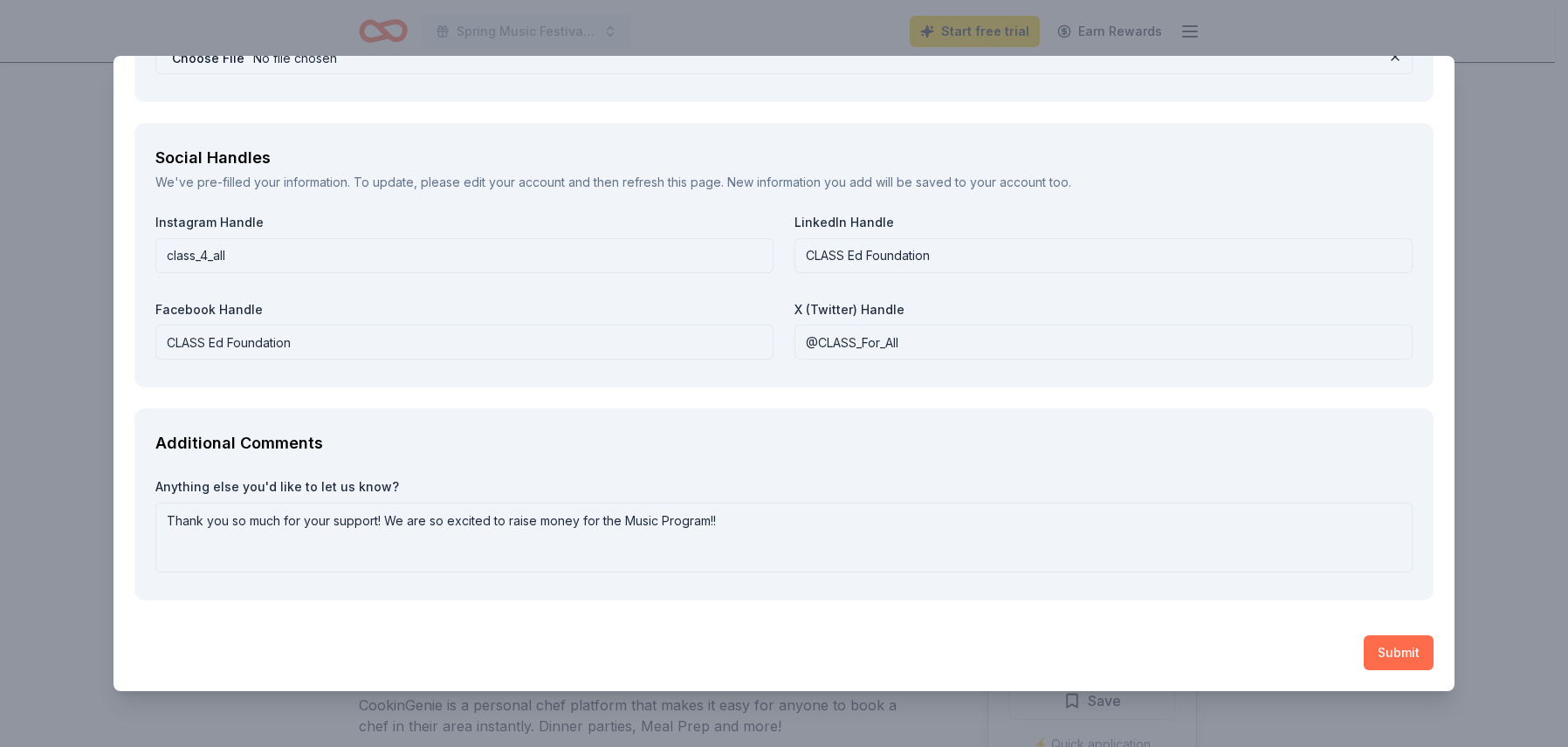
click at [1393, 638] on button "Submit" at bounding box center [1398, 653] width 70 height 35
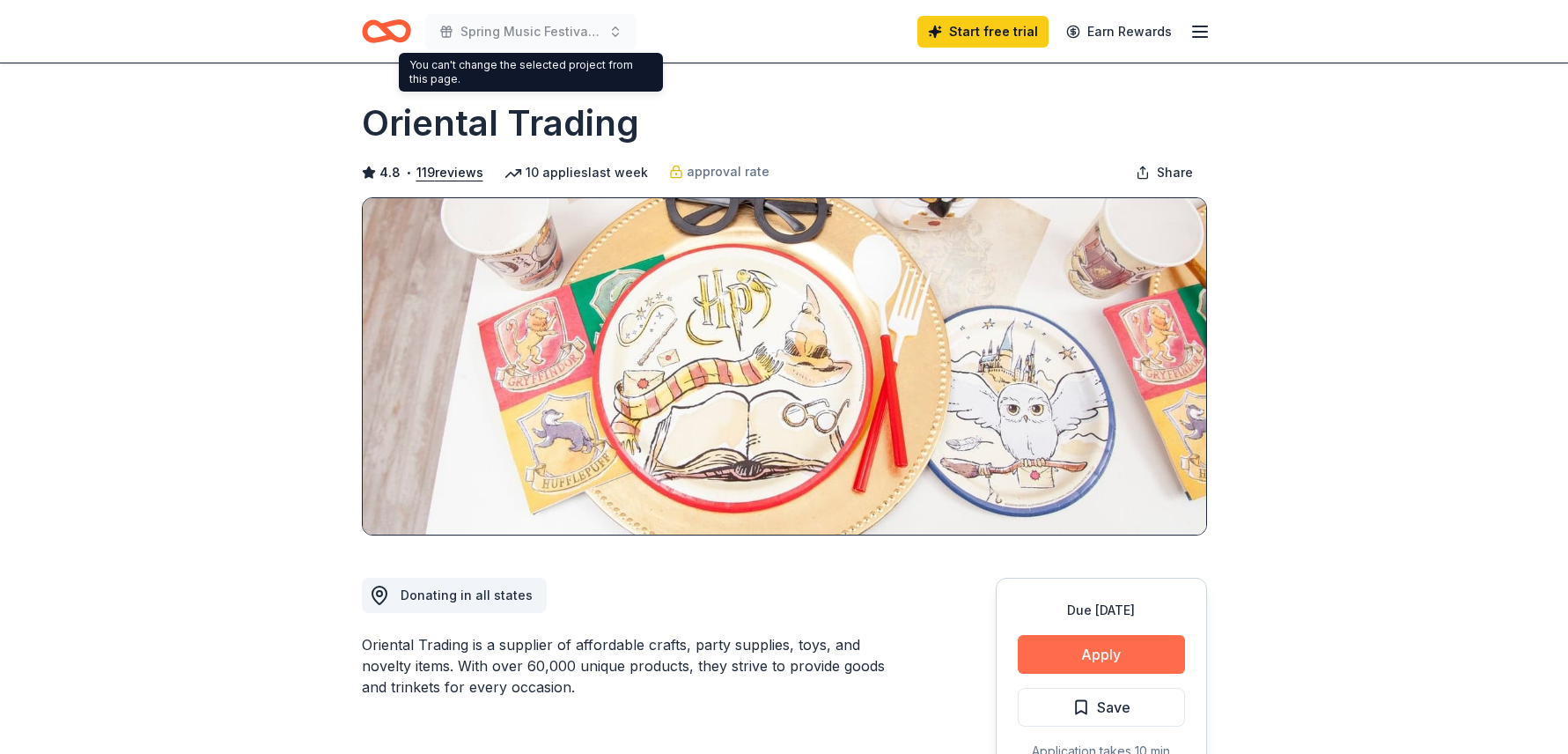
click at [1105, 653] on button "Apply" at bounding box center [1101, 654] width 168 height 38
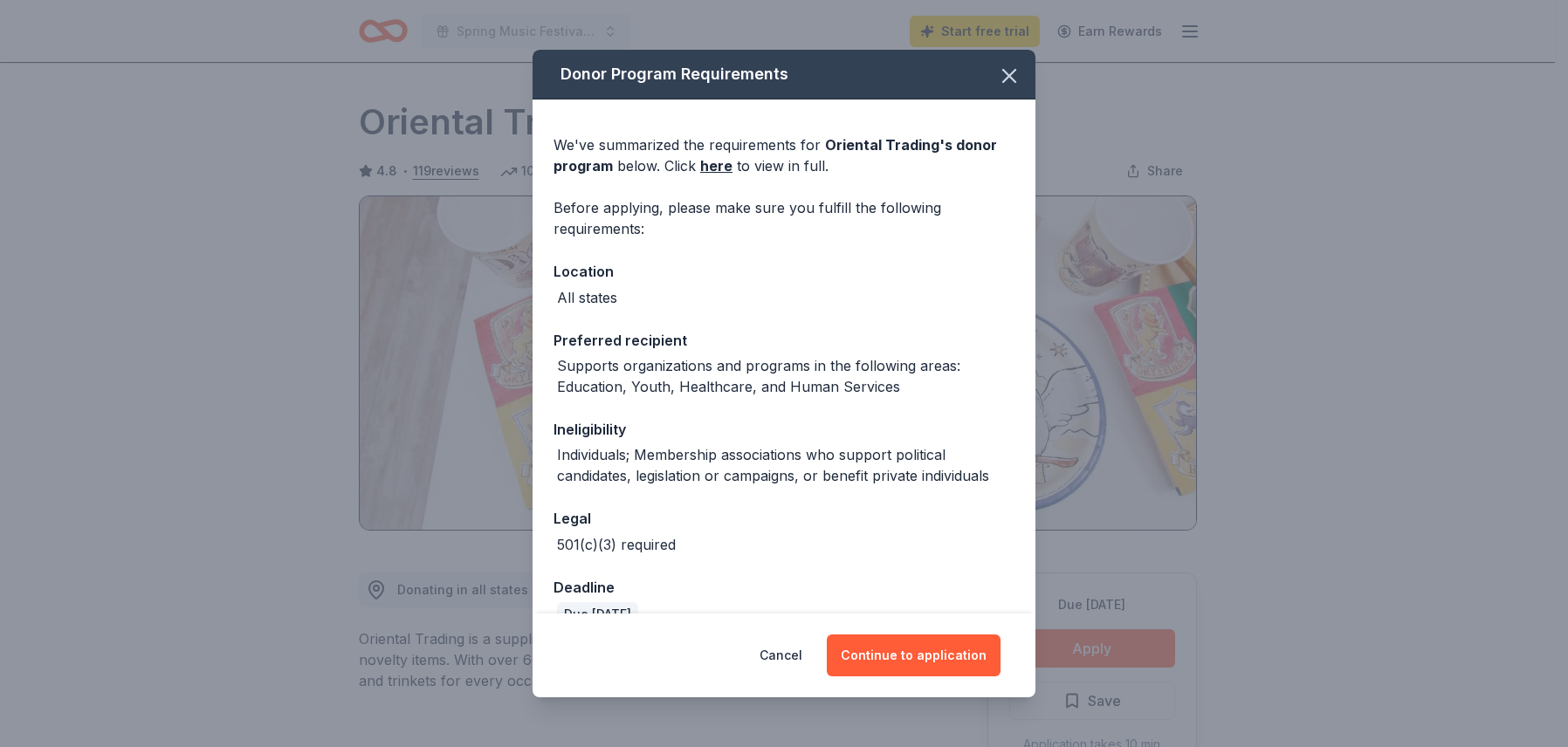
scroll to position [34, 0]
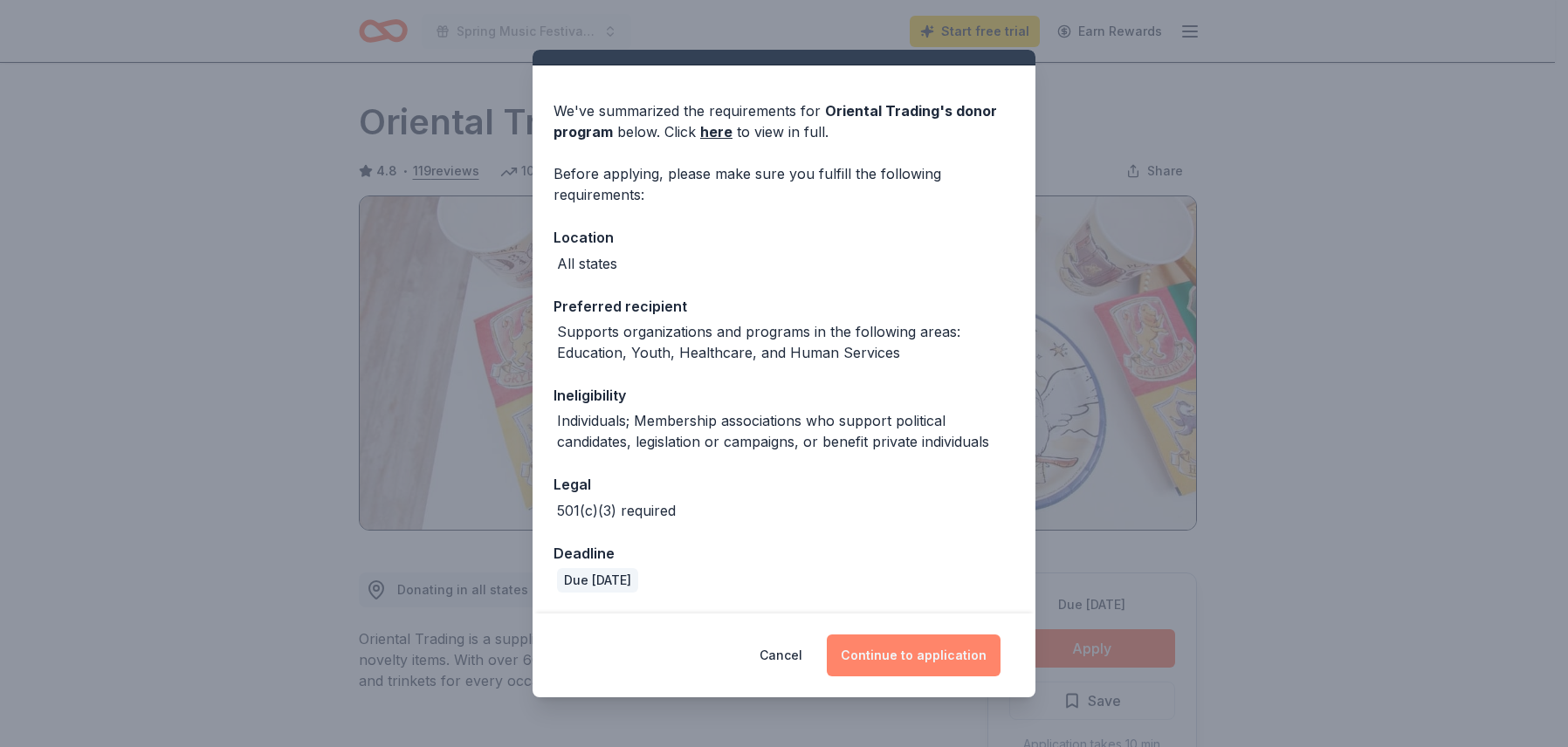
click at [913, 650] on button "Continue to application" at bounding box center [914, 655] width 174 height 42
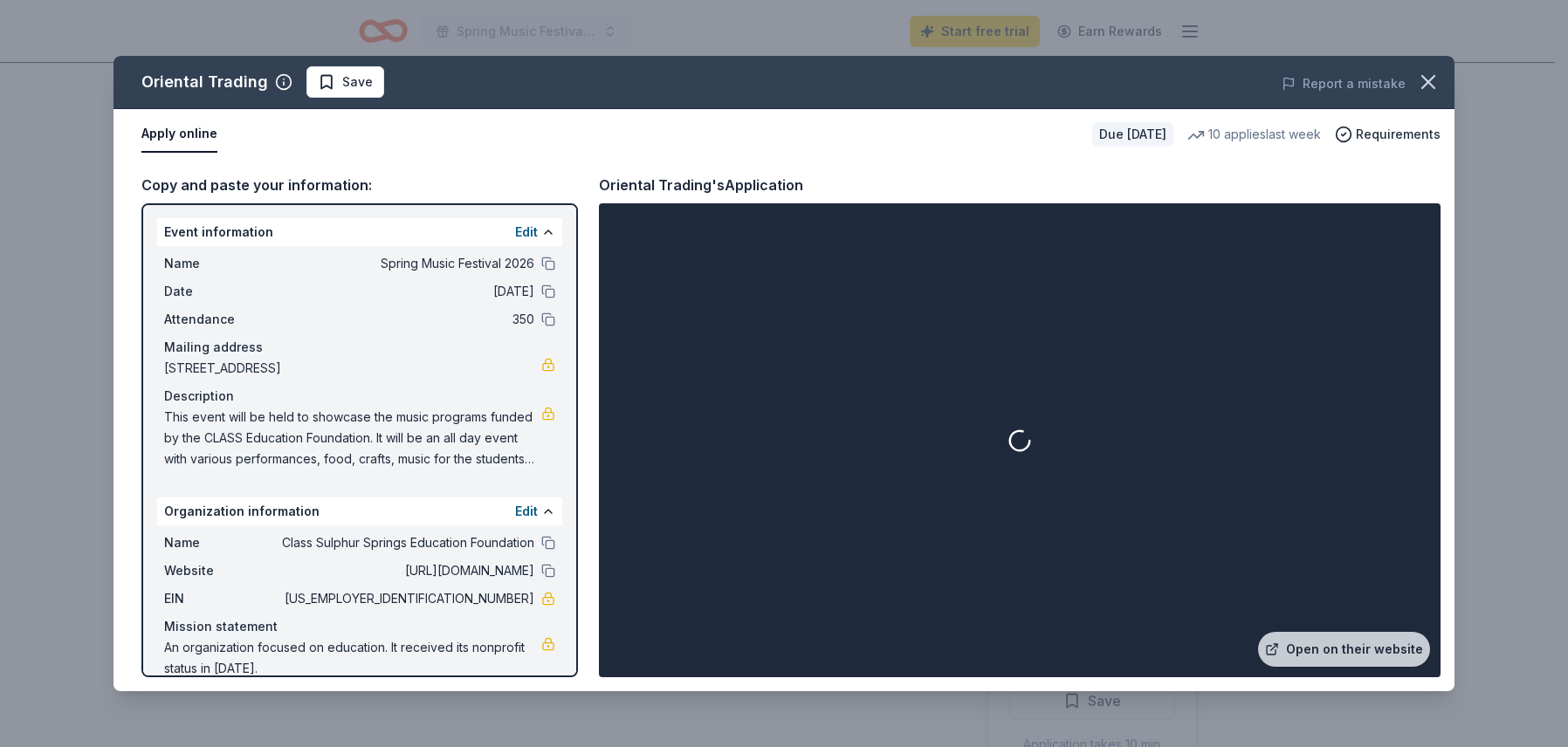
scroll to position [0, 0]
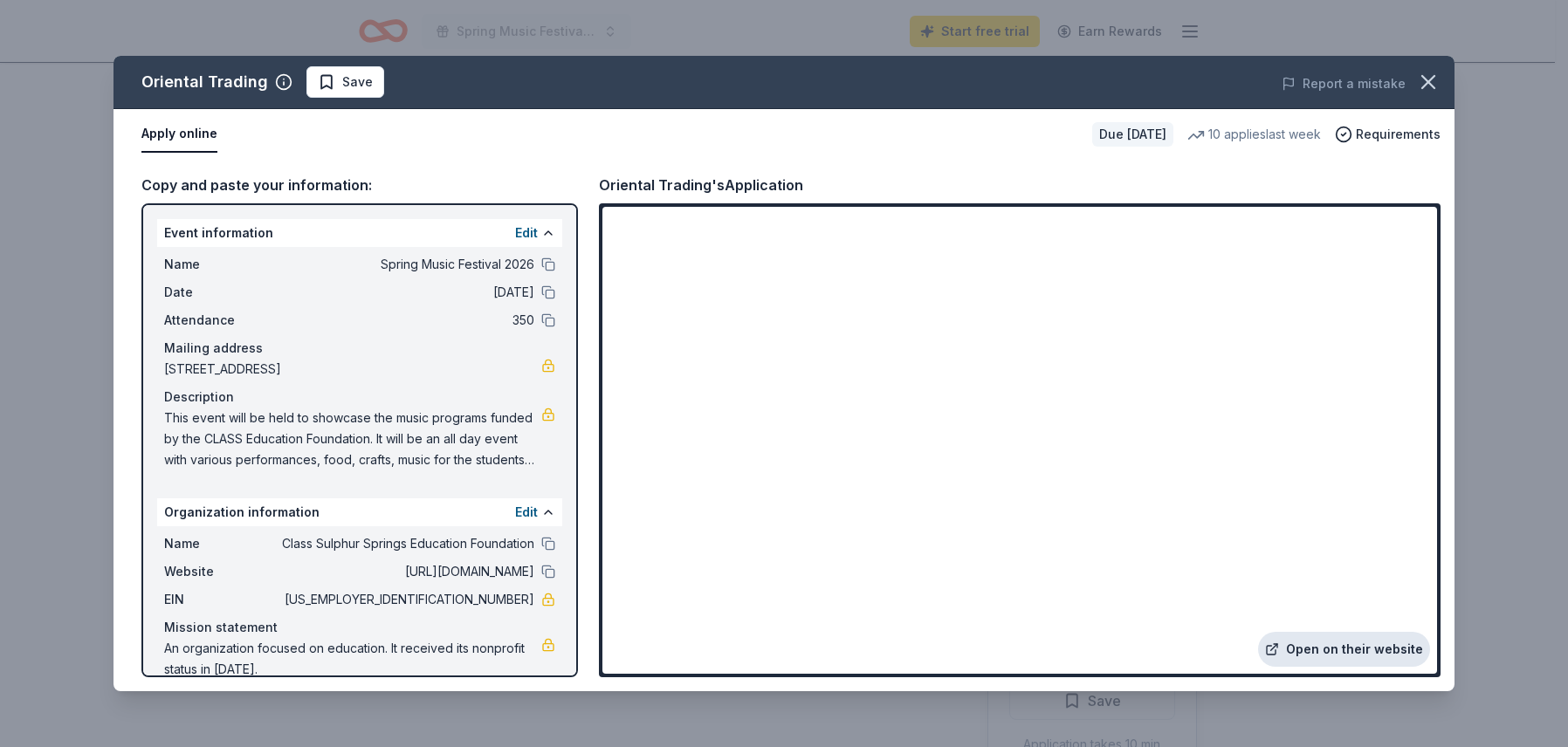
click at [1361, 647] on link "Open on their website" at bounding box center [1343, 650] width 172 height 35
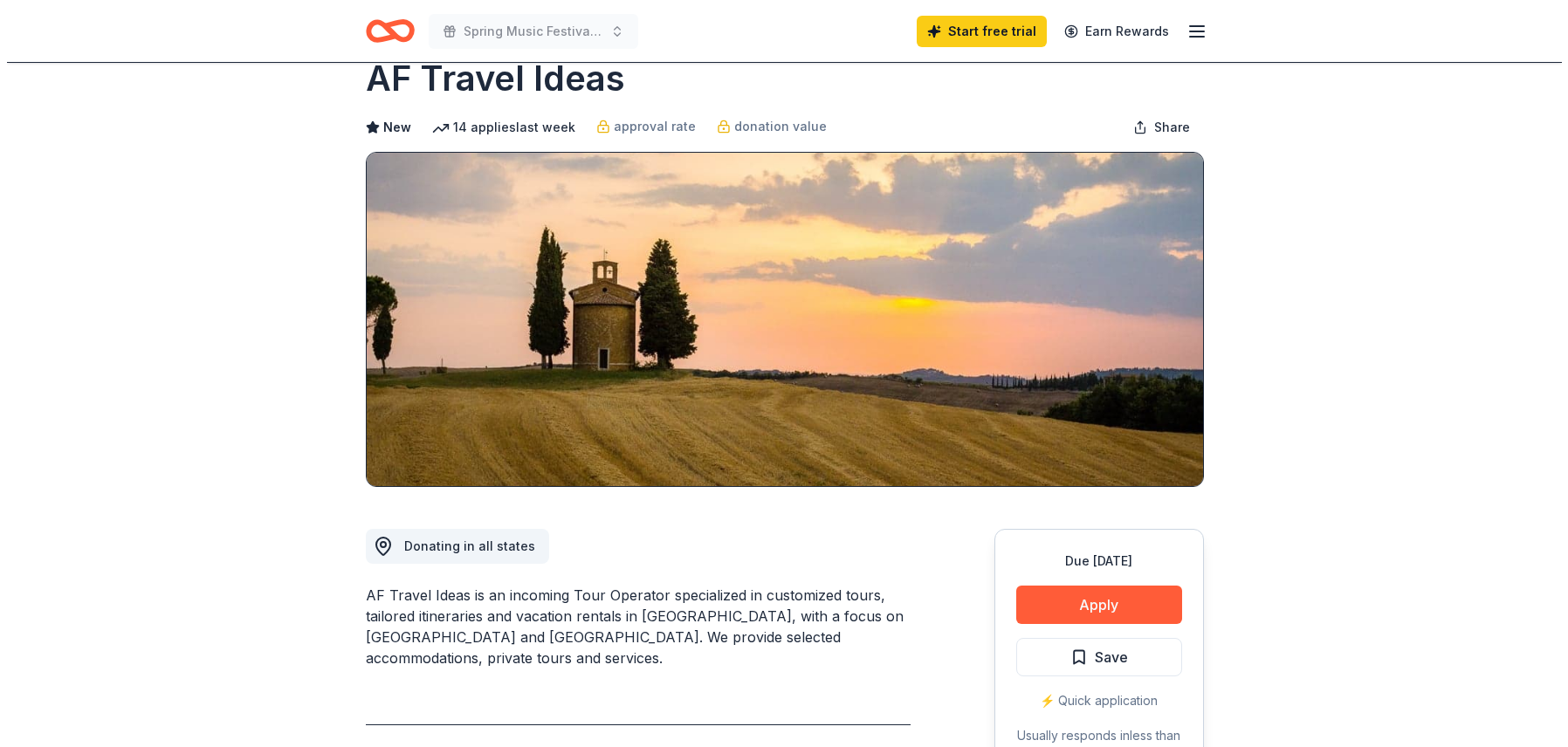
scroll to position [107, 0]
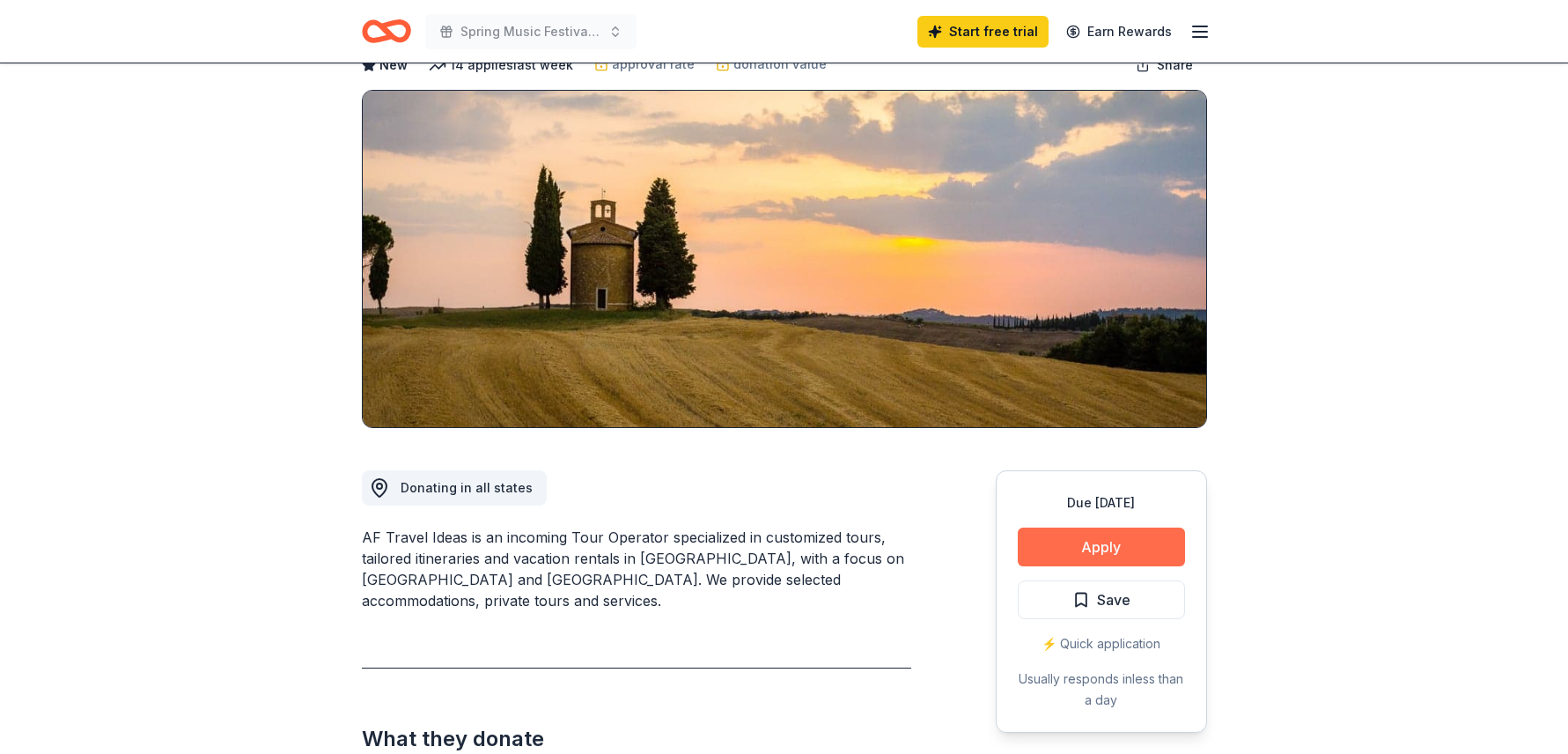
click at [1086, 538] on button "Apply" at bounding box center [1101, 546] width 168 height 38
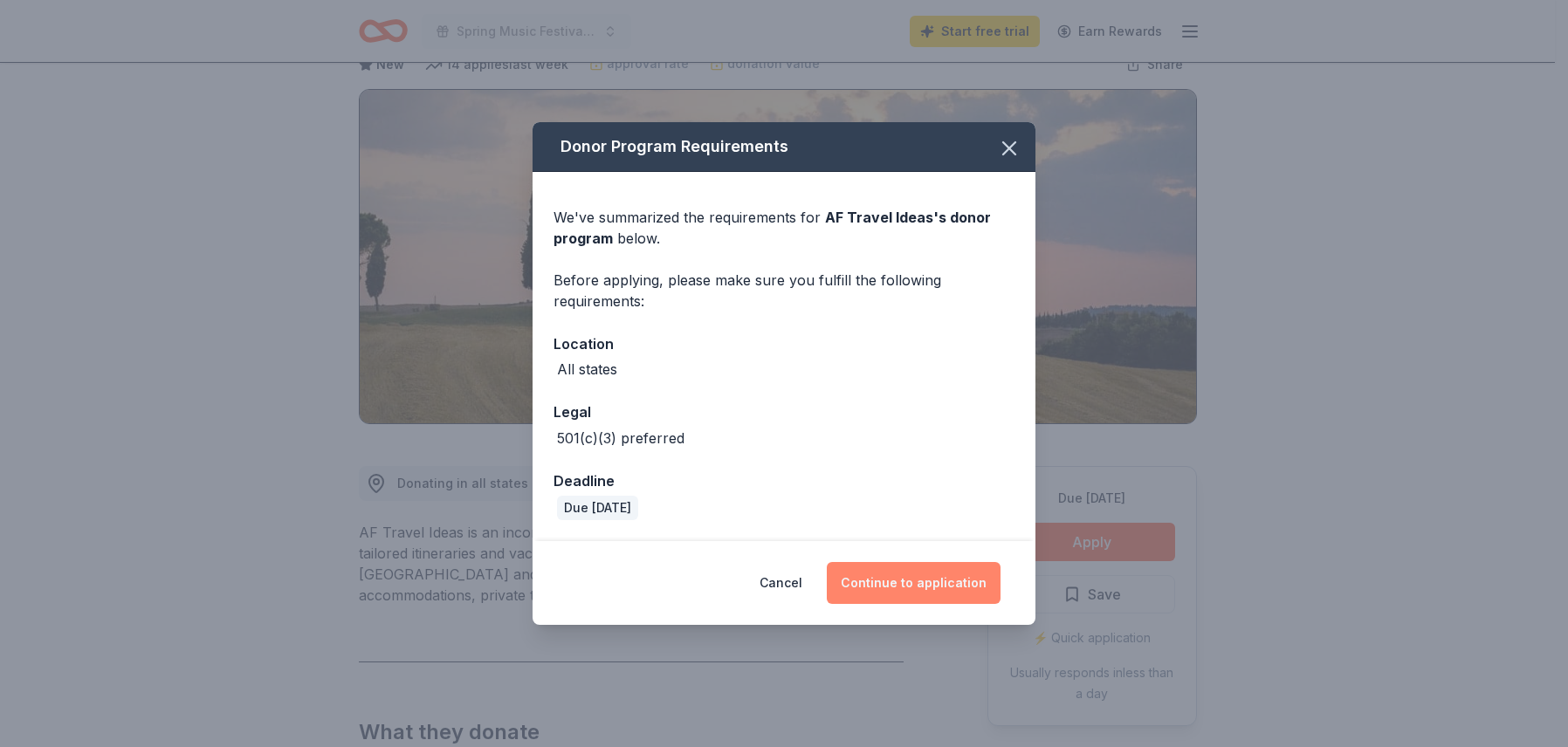
click at [939, 579] on button "Continue to application" at bounding box center [914, 583] width 174 height 42
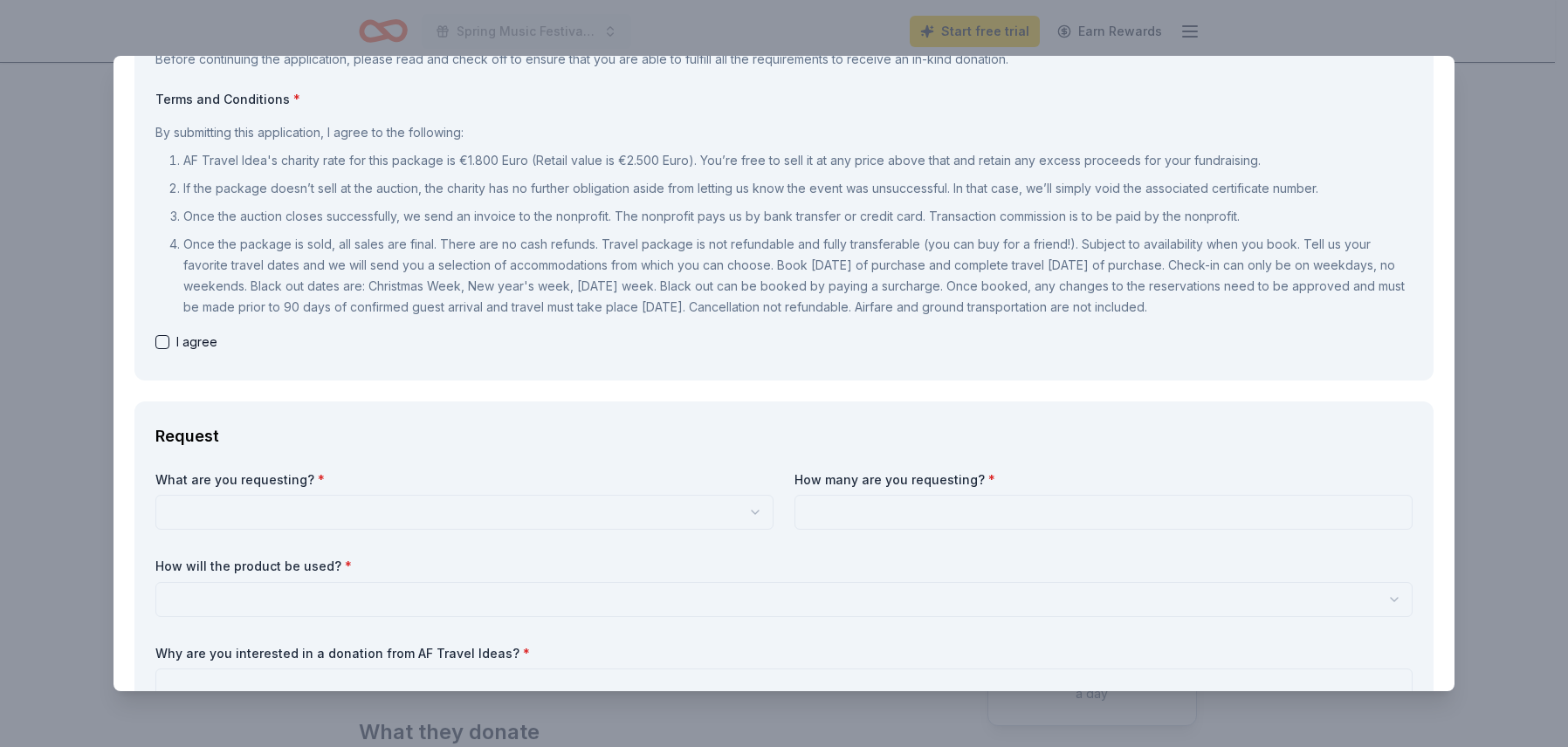
scroll to position [348, 0]
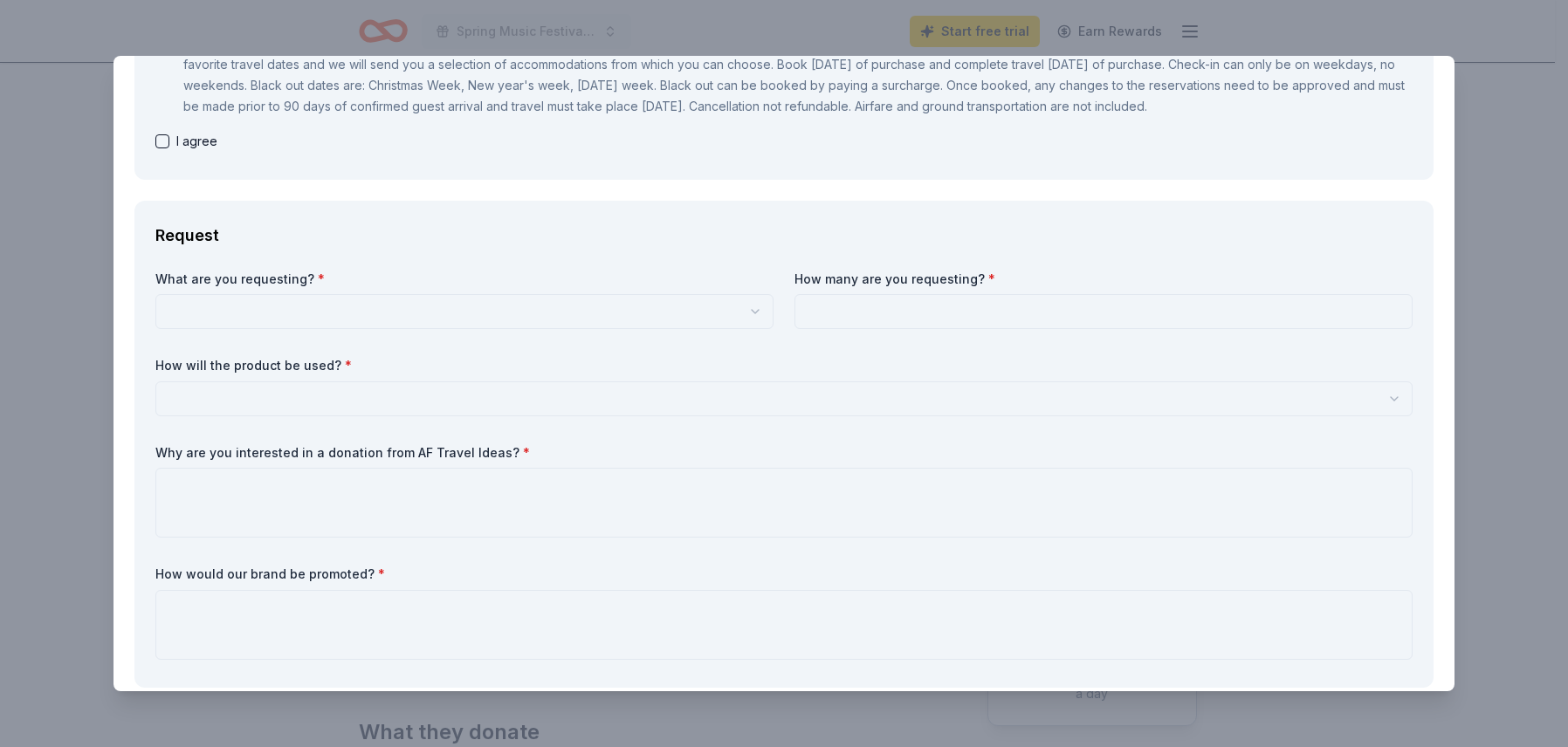
click at [163, 140] on button "button" at bounding box center [162, 141] width 14 height 14
checkbox input "true"
click at [318, 306] on html "Spring Music Festival 2026 Start free trial Earn Rewards Due in 207 days Share …" at bounding box center [784, 266] width 1568 height 747
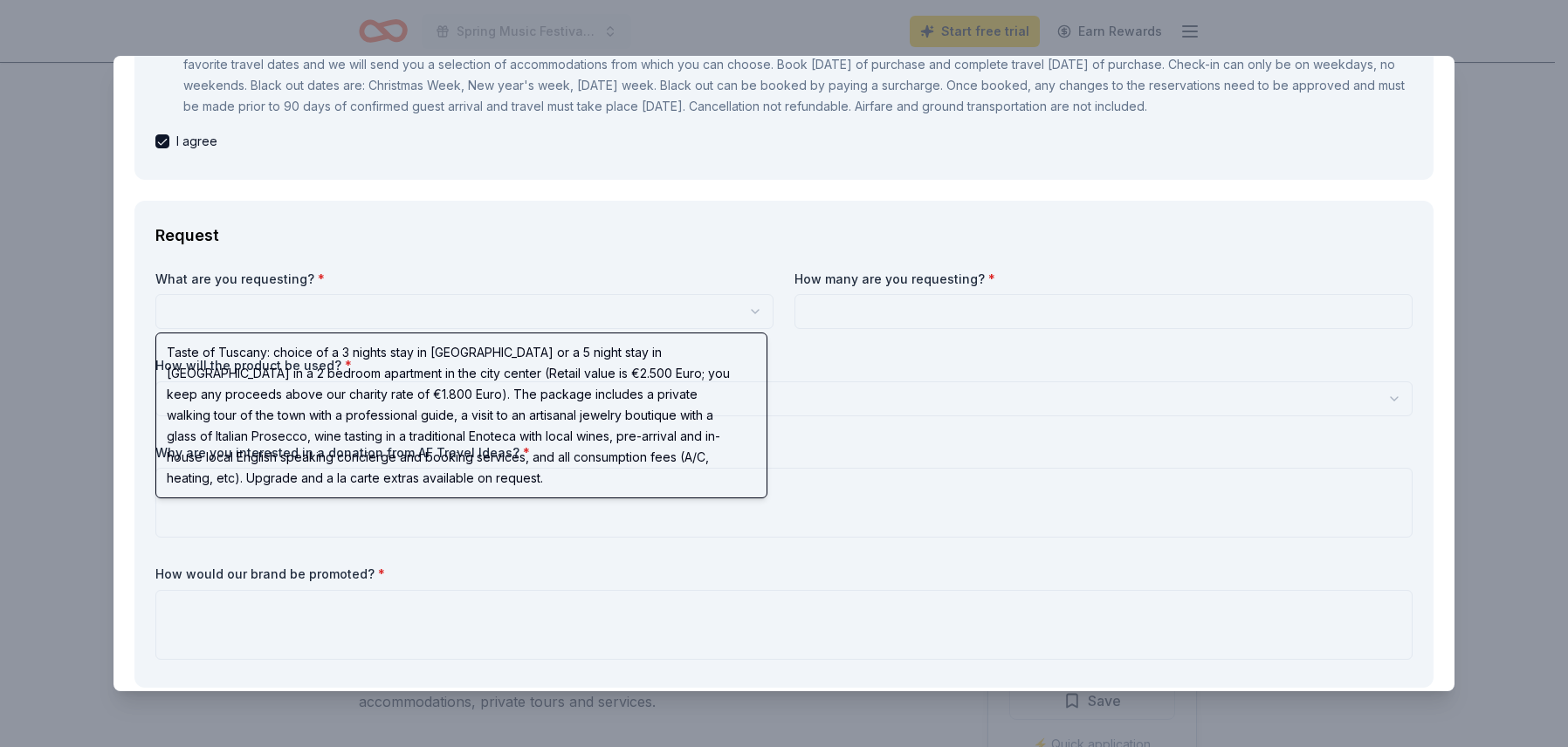
scroll to position [0, 0]
select select "Taste of Tuscany: choice of a 3 nights stay in Florence or a 5 night stay in Co…"
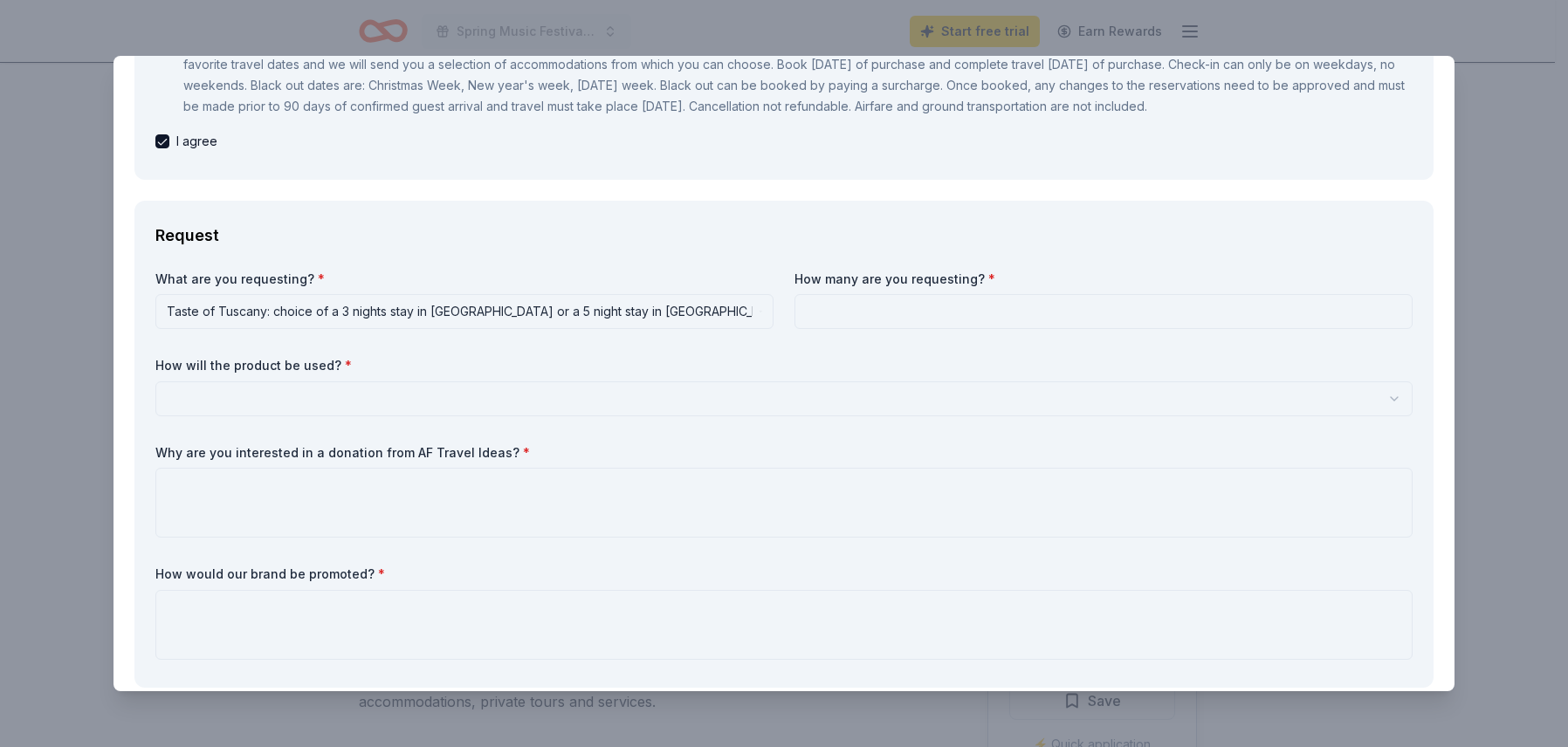
click at [871, 316] on input at bounding box center [1104, 312] width 618 height 35
type input "1"
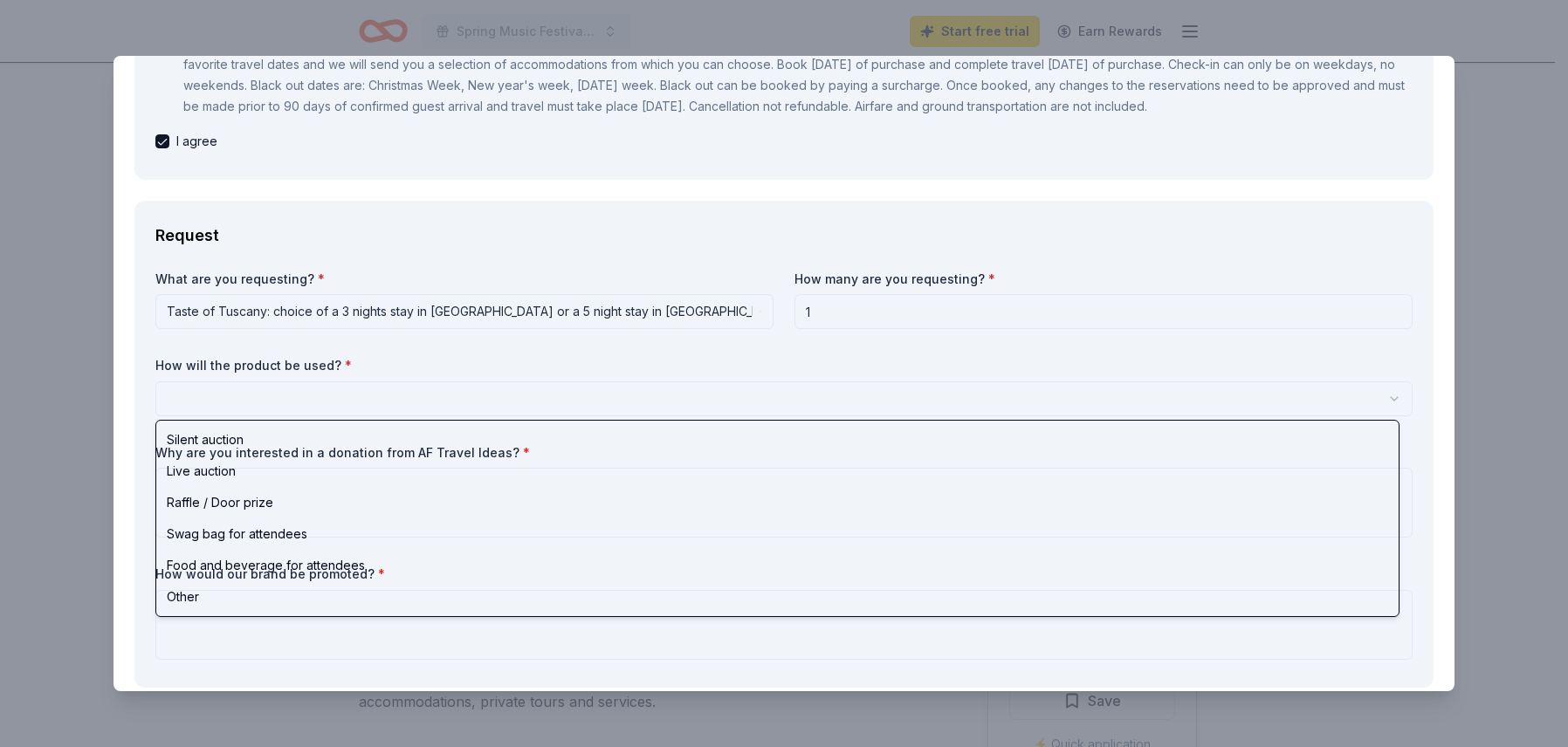
click at [707, 394] on html "Spring Music Festival 2026 Start free trial Earn Rewards Due in 207 days Share …" at bounding box center [784, 373] width 1568 height 747
select select "liveAuction"
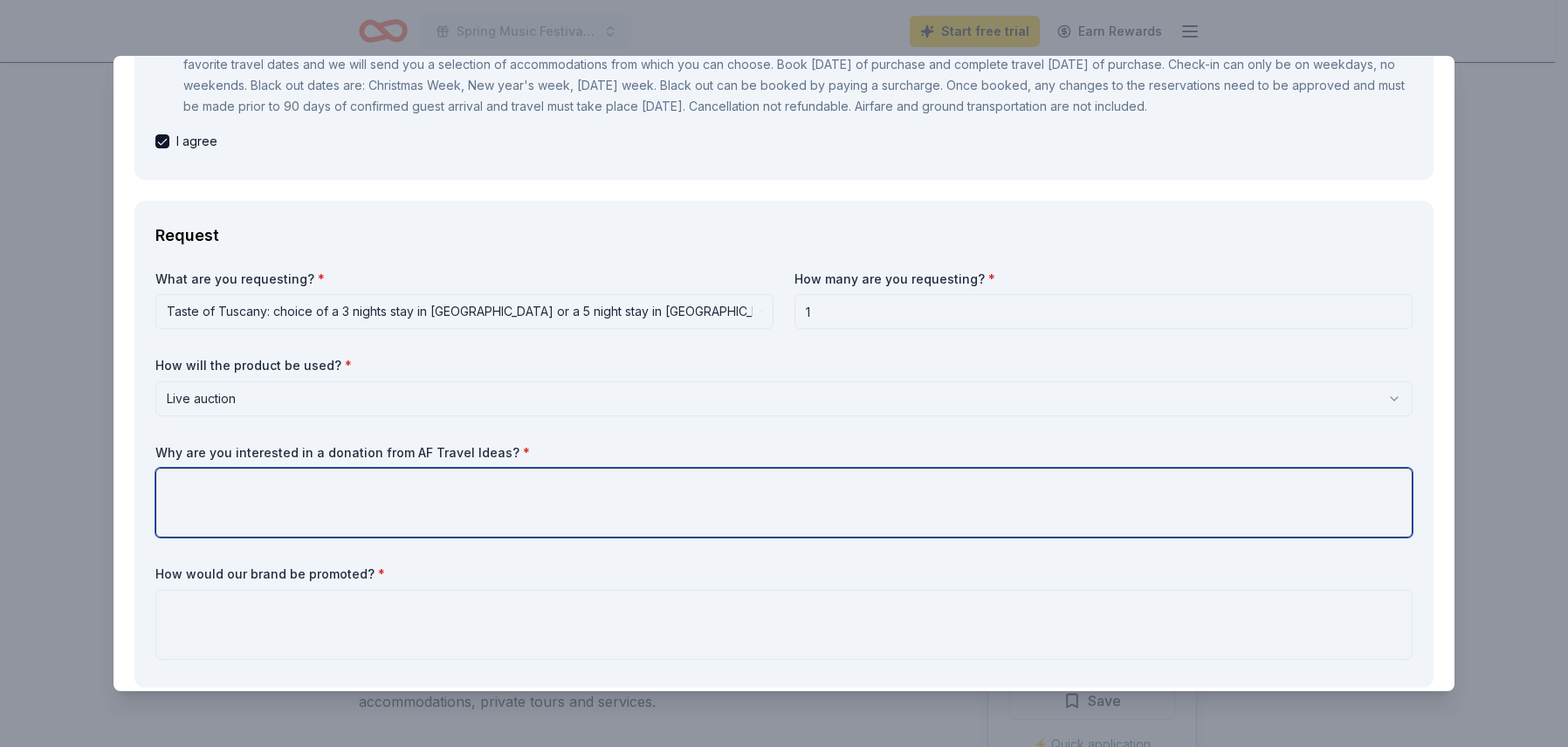
click at [652, 486] on textarea at bounding box center [784, 502] width 1258 height 70
type textarea "To raise money for our Music Program."
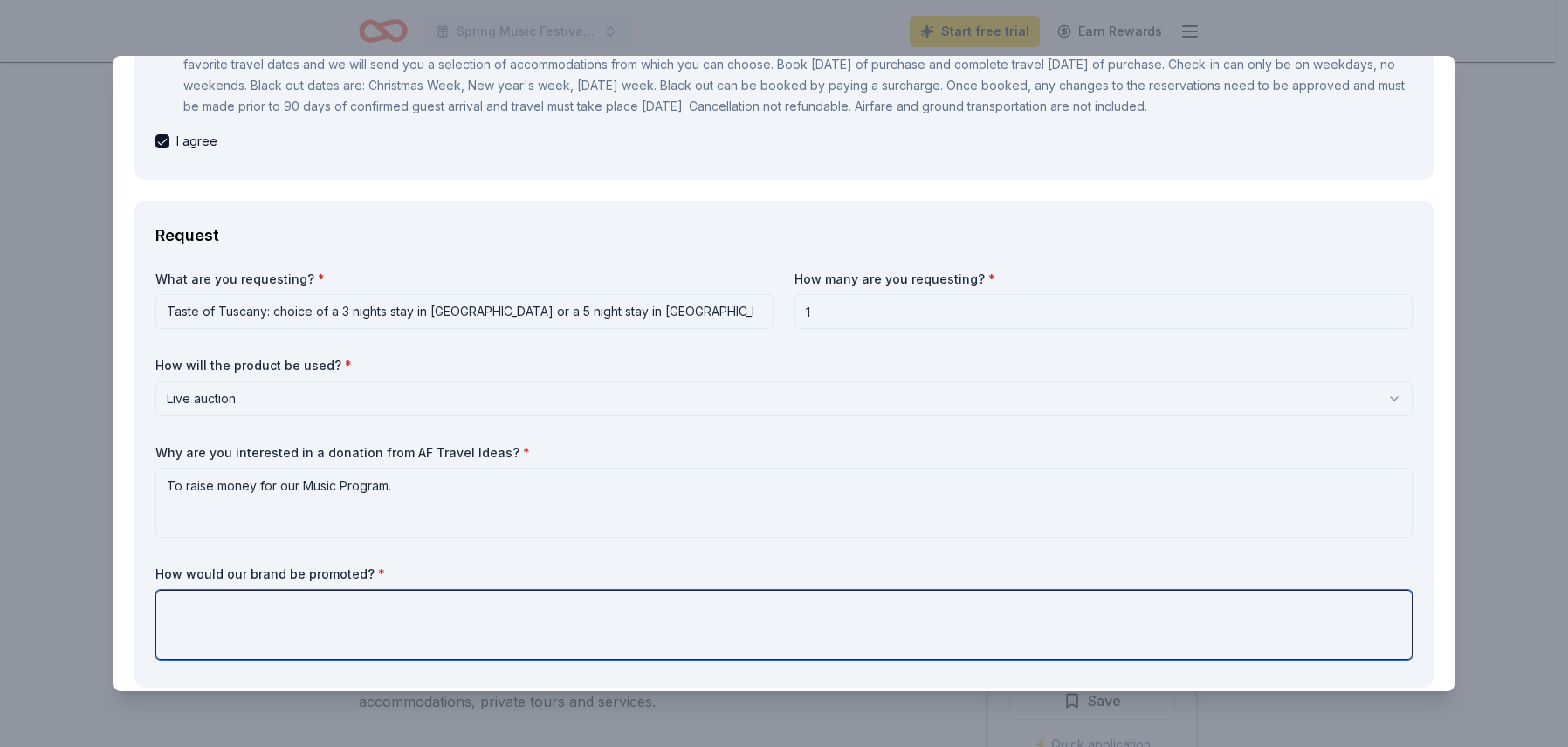
click at [646, 596] on textarea at bounding box center [784, 625] width 1258 height 70
drag, startPoint x: 206, startPoint y: 609, endPoint x: 360, endPoint y: 625, distance: 154.8
click at [208, 610] on textarea "Details will be revealed during the Silent Auction." at bounding box center [784, 625] width 1258 height 70
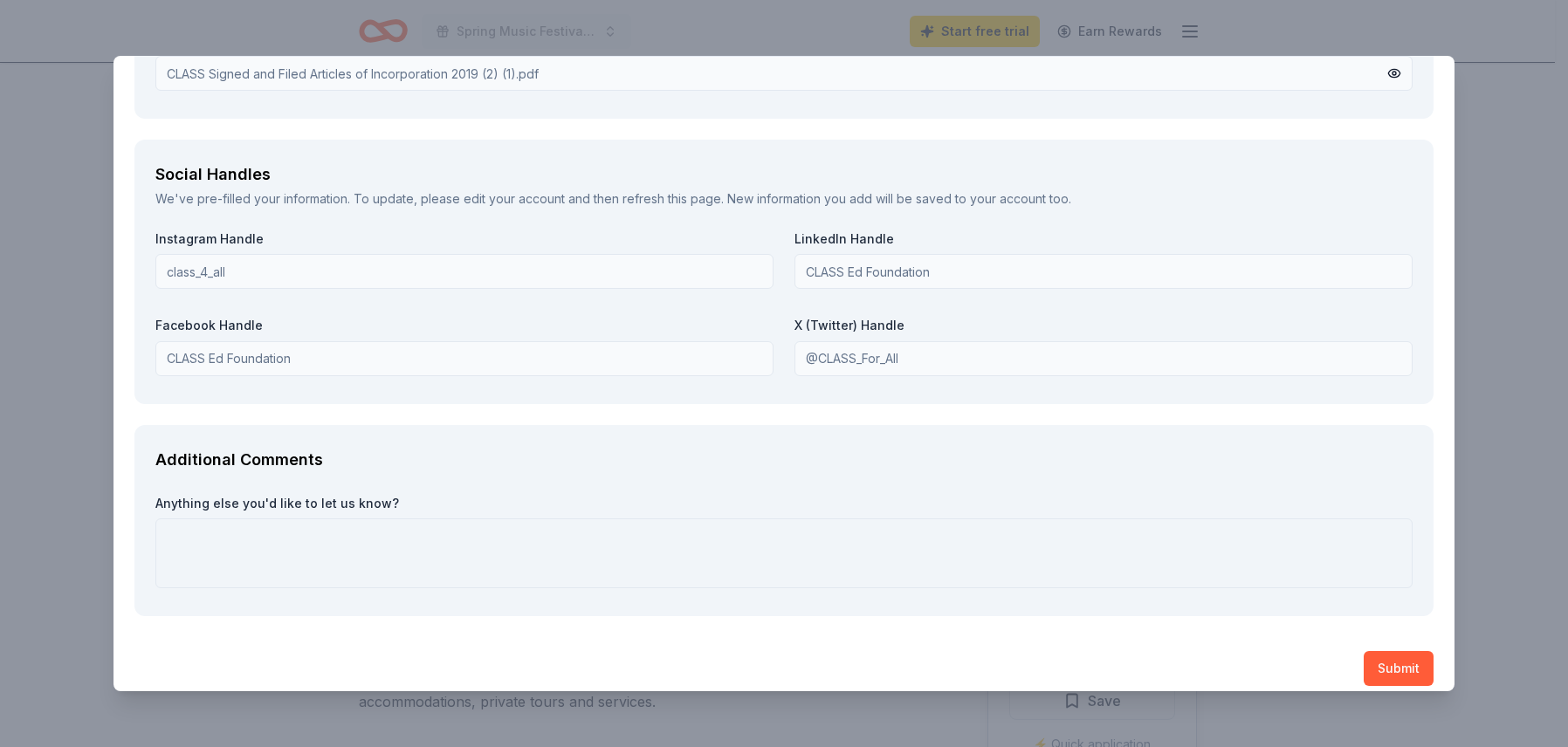
scroll to position [2344, 0]
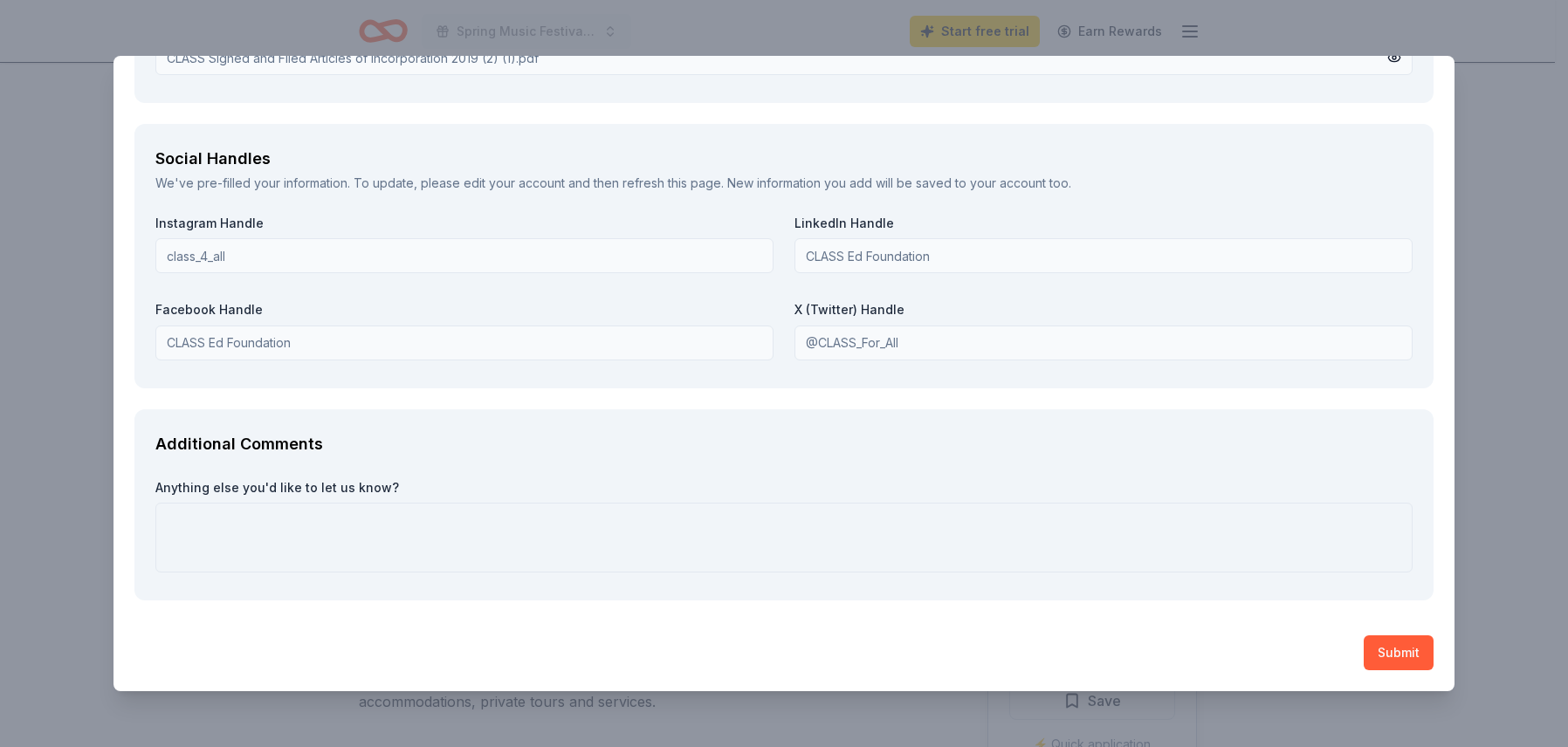
type textarea "Details about your company and details of the excursion will be revealed during…"
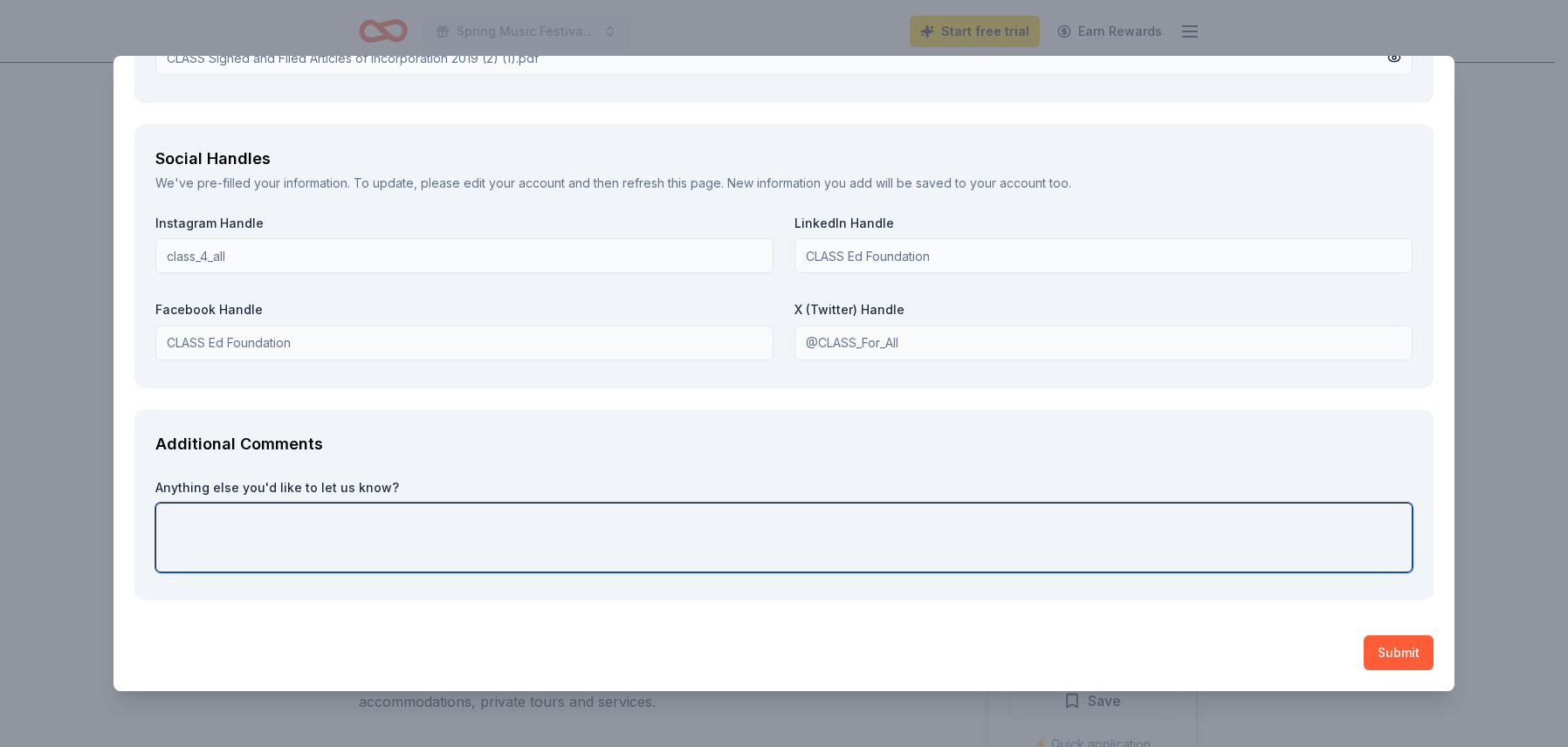
click at [461, 538] on textarea at bounding box center [784, 537] width 1258 height 70
type textarea "Thank you for supporting our Music Program!"
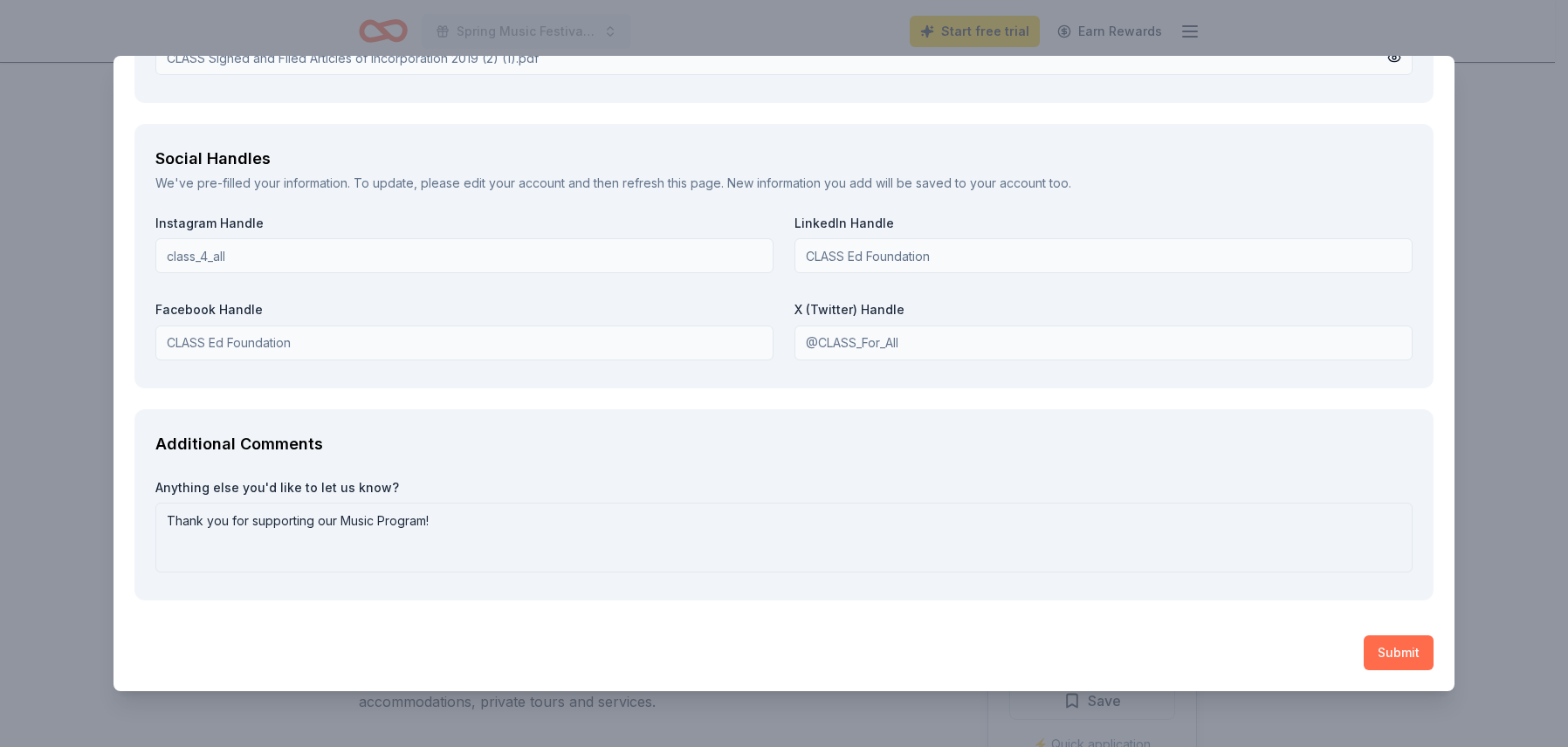
click at [1385, 653] on button "Submit" at bounding box center [1398, 653] width 70 height 35
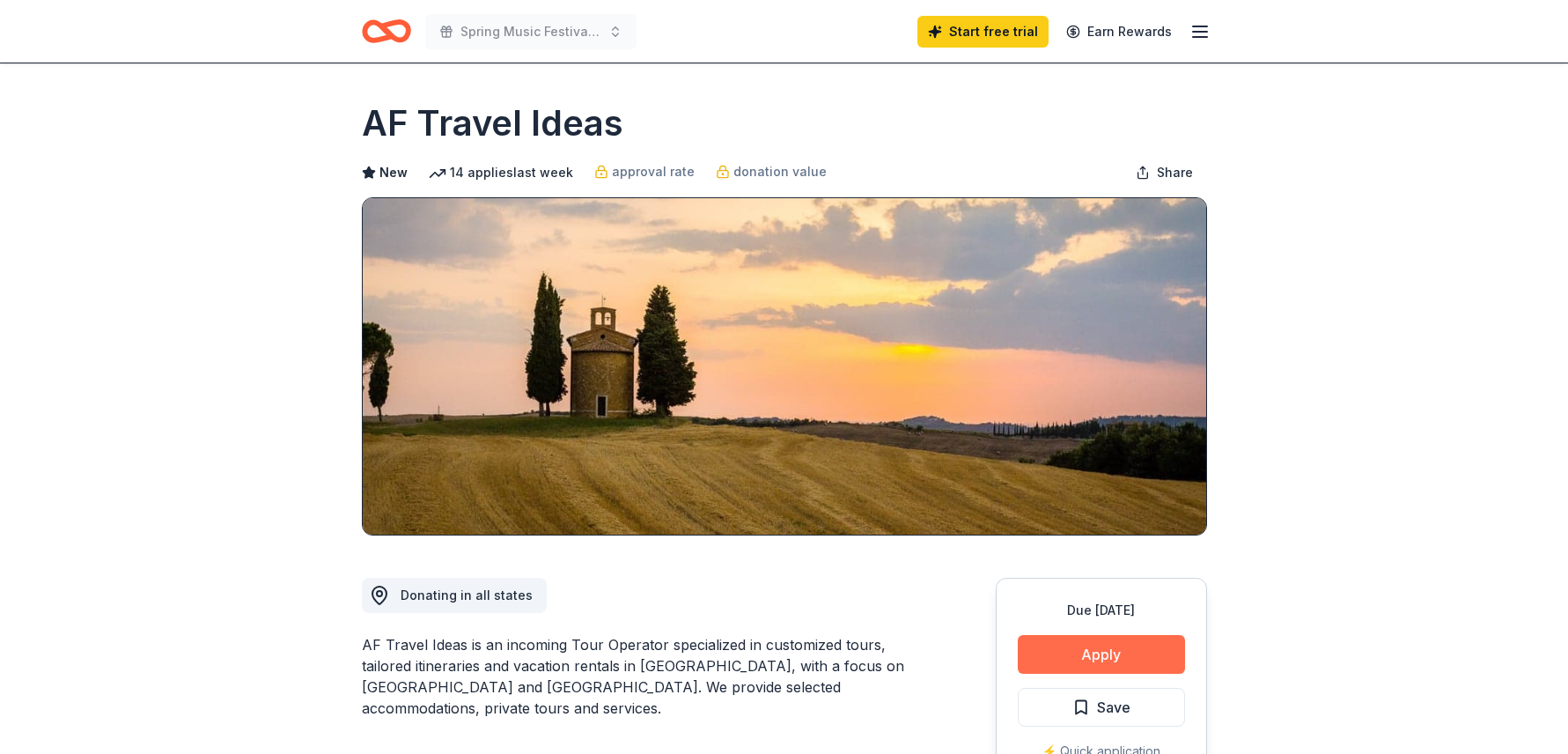
click at [1104, 639] on button "Apply" at bounding box center [1101, 654] width 168 height 38
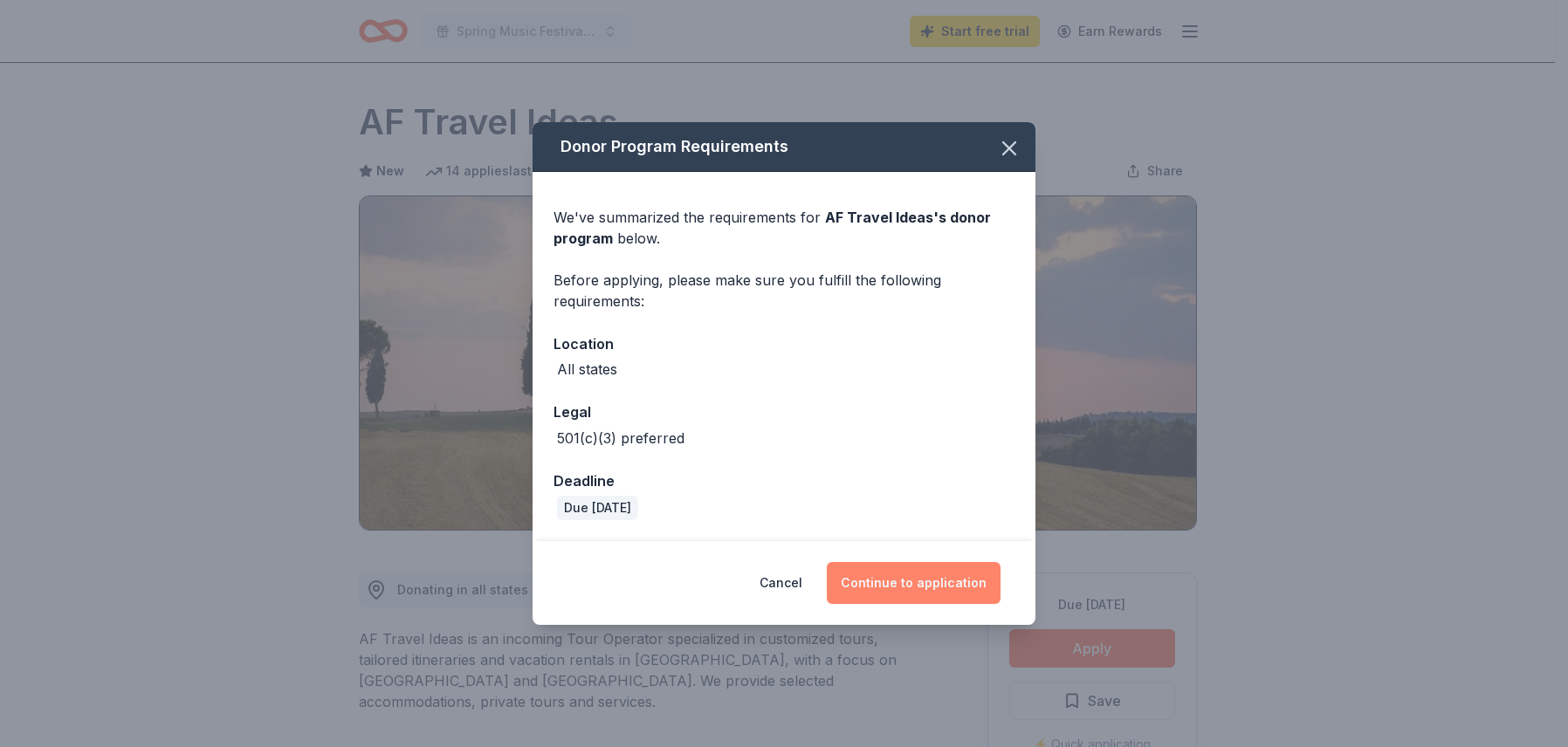
click at [935, 582] on button "Continue to application" at bounding box center [914, 583] width 174 height 42
